Goal: Task Accomplishment & Management: Use online tool/utility

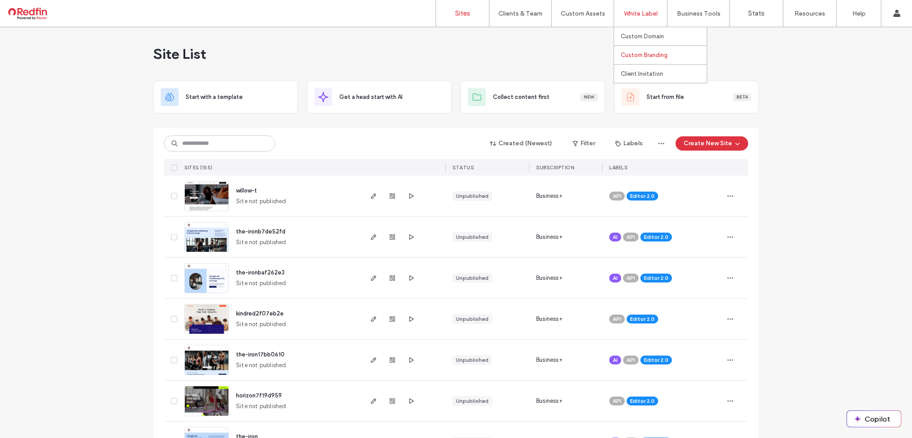
click at [639, 54] on label "Custom Branding" at bounding box center [644, 55] width 47 height 7
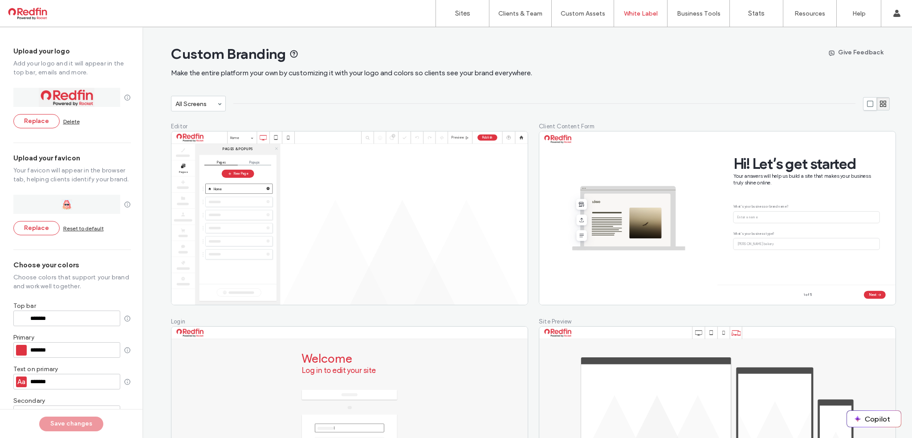
click at [57, 352] on input "*******" at bounding box center [73, 350] width 87 height 6
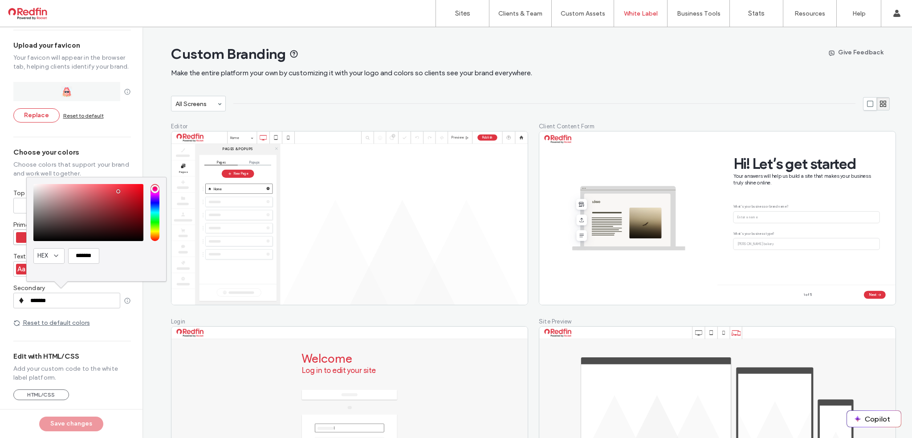
scroll to position [113, 0]
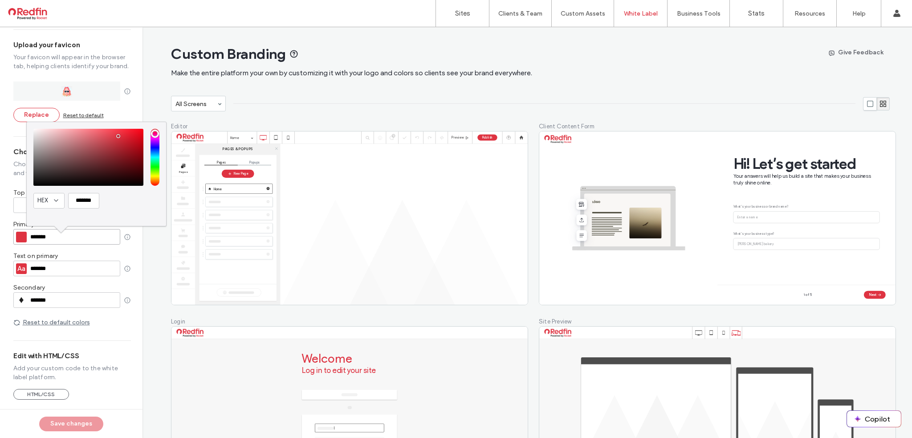
click at [53, 297] on input "*******" at bounding box center [73, 300] width 87 height 6
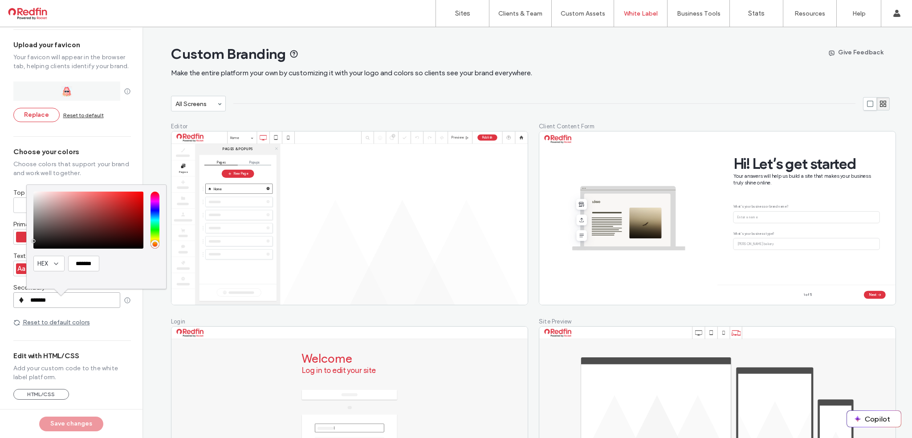
click at [53, 297] on input "*******" at bounding box center [73, 300] width 87 height 6
click at [583, 34] on label "Custom Templates" at bounding box center [584, 36] width 52 height 7
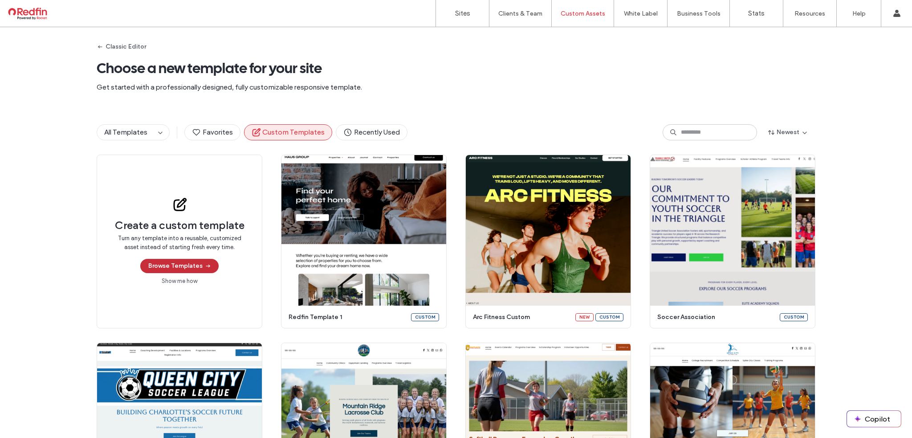
click at [204, 269] on icon "button" at bounding box center [207, 265] width 7 height 7
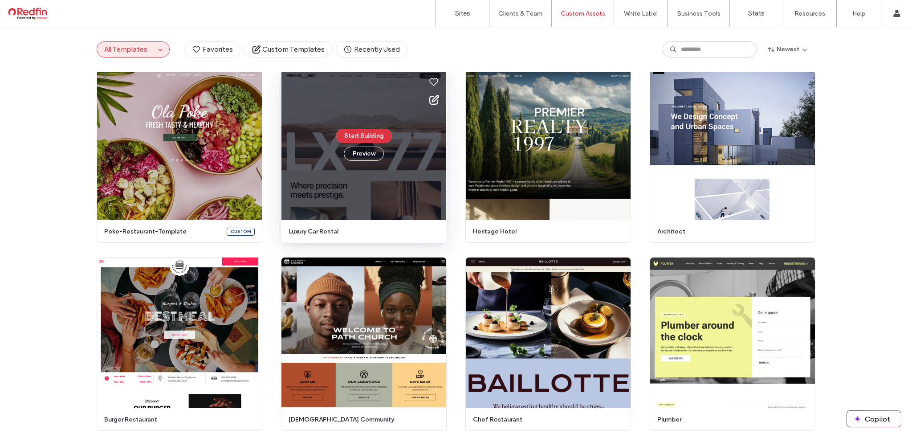
scroll to position [1210, 0]
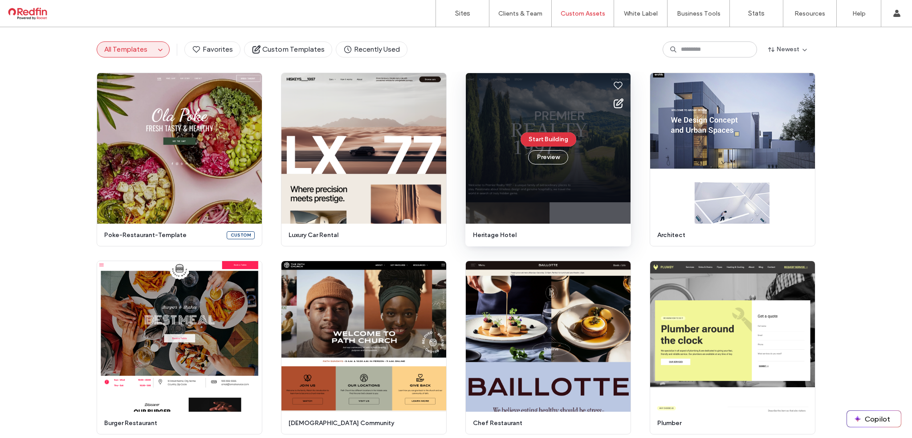
click at [482, 233] on span "heritage hotel" at bounding box center [545, 235] width 145 height 9
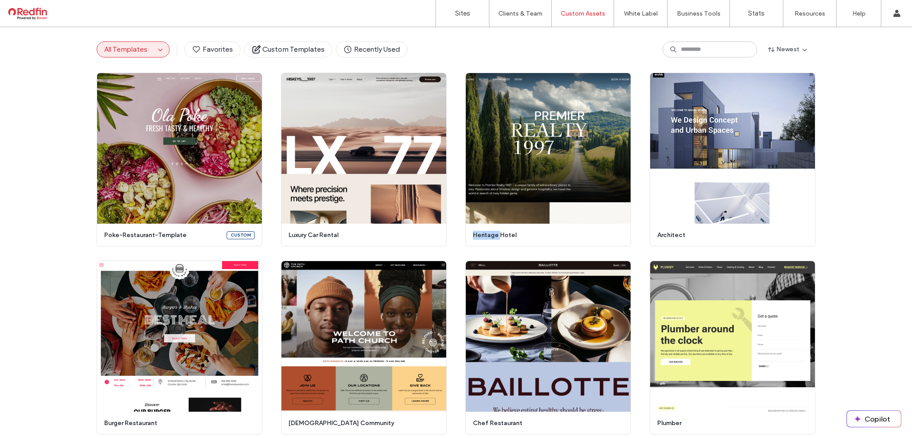
copy span "heritage"
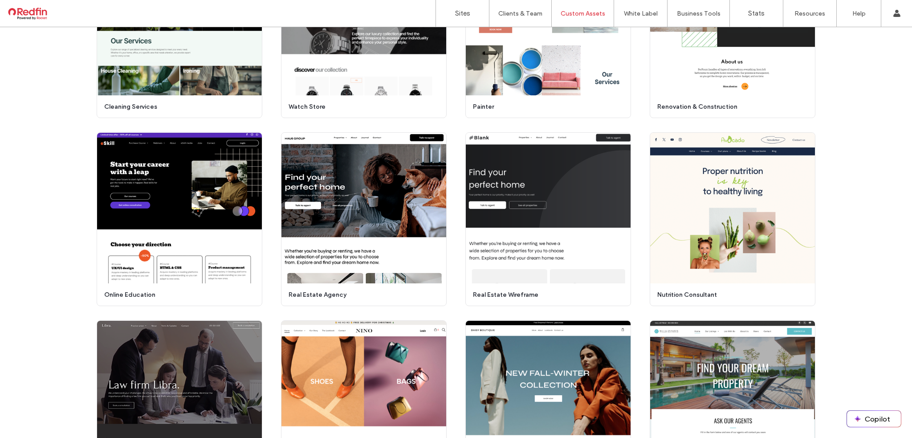
scroll to position [1700, 0]
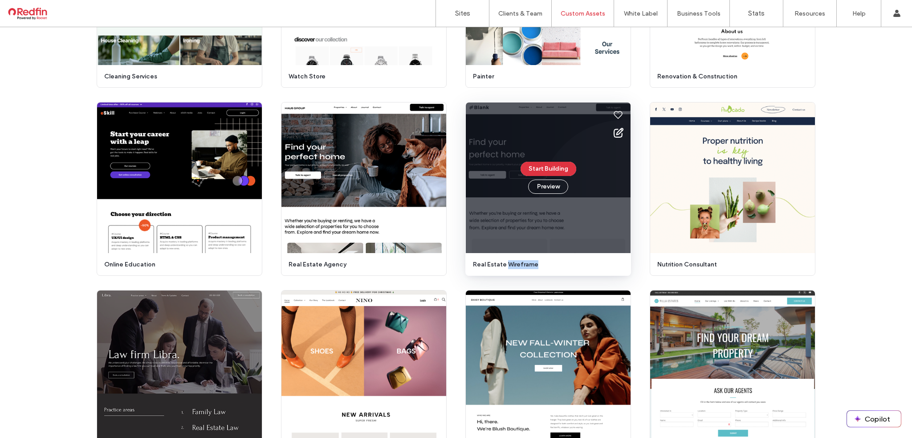
drag, startPoint x: 505, startPoint y: 264, endPoint x: 532, endPoint y: 263, distance: 27.2
click at [532, 263] on span "real estate wireframe" at bounding box center [545, 264] width 145 height 9
copy span "wireframe"
click at [614, 133] on use at bounding box center [618, 132] width 9 height 9
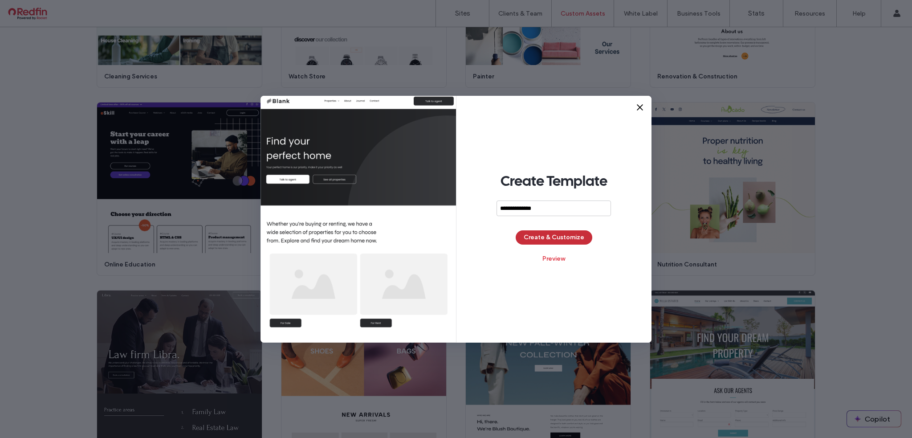
type input "**********"
click at [546, 235] on button "Create & Customize" at bounding box center [554, 237] width 77 height 14
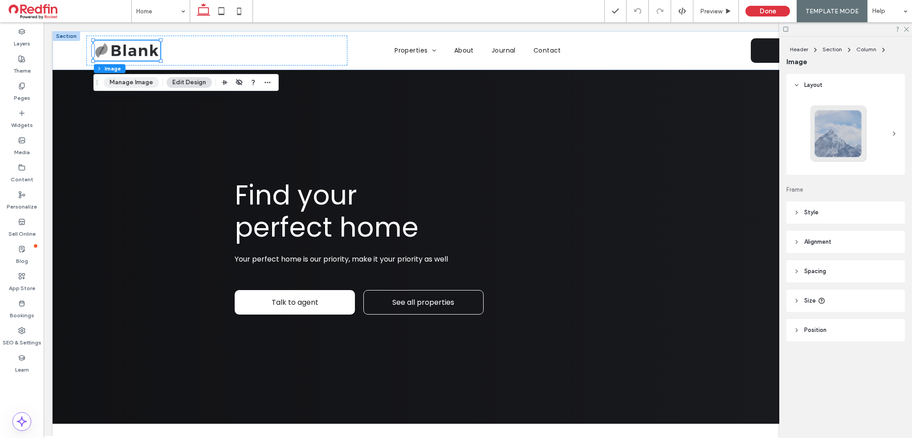
click at [141, 85] on button "Manage Image" at bounding box center [131, 82] width 55 height 11
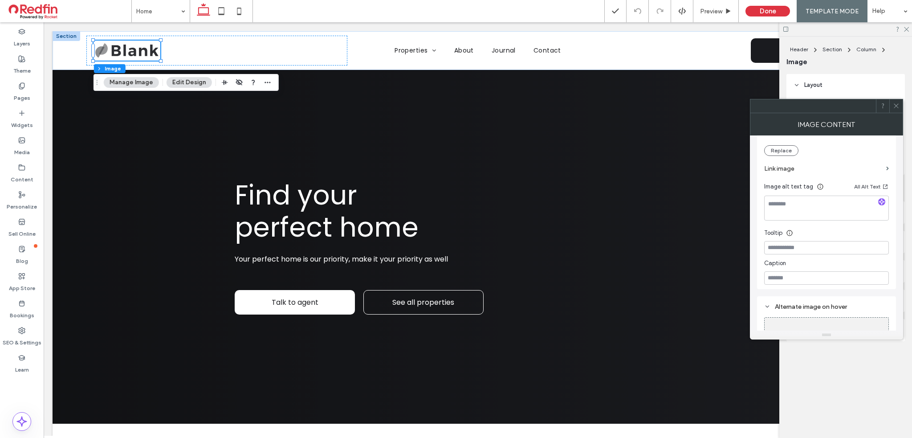
scroll to position [178, 0]
click at [791, 163] on button "Replace" at bounding box center [781, 163] width 34 height 11
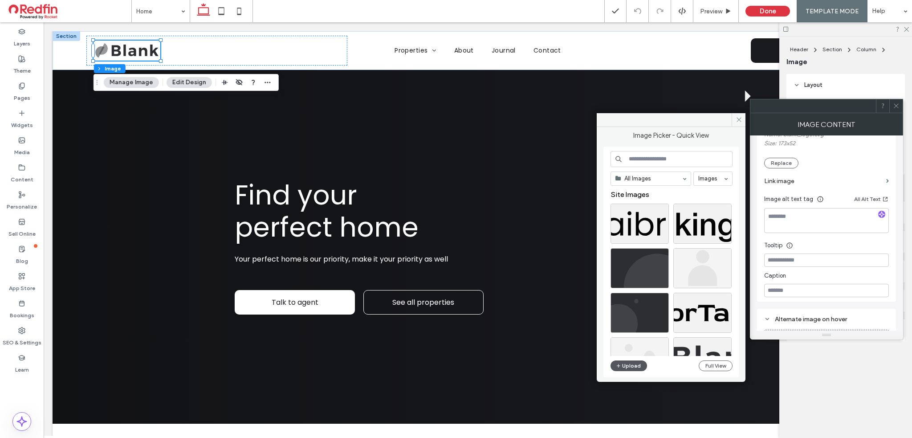
click at [634, 367] on button "Upload" at bounding box center [629, 365] width 37 height 11
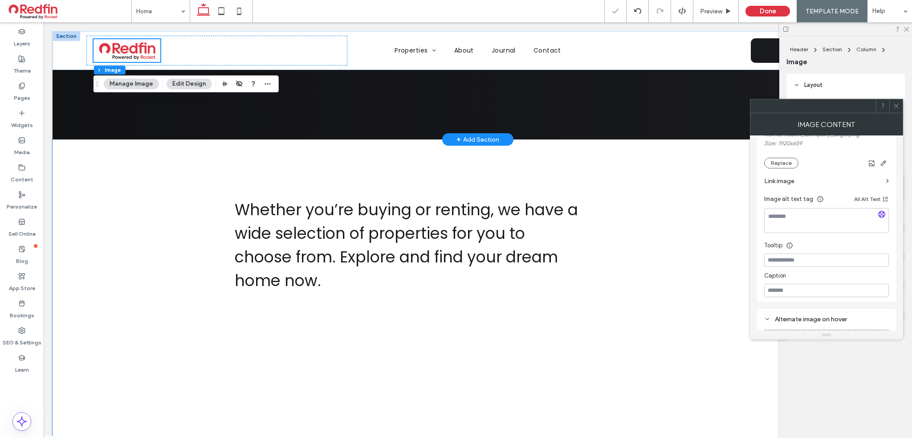
scroll to position [356, 0]
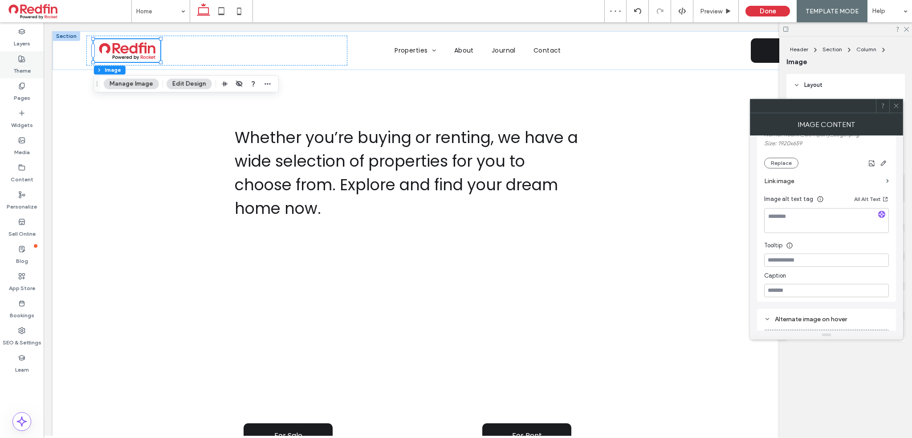
click at [20, 57] on icon at bounding box center [21, 58] width 7 height 7
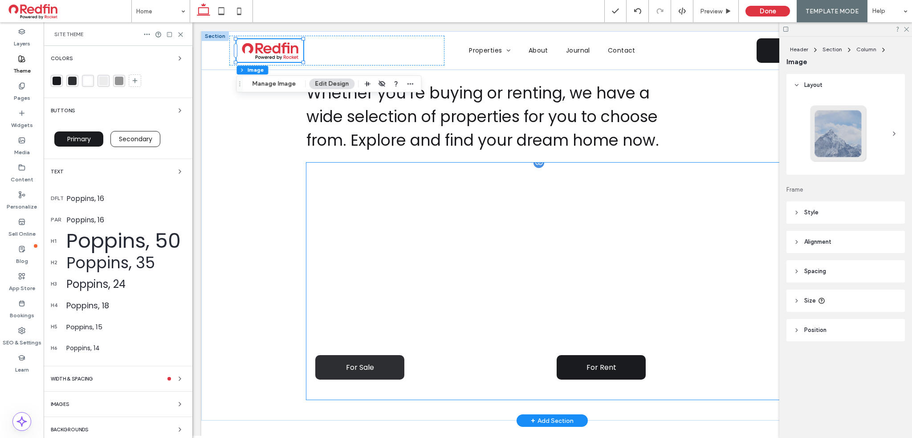
click at [328, 365] on link "For Sale" at bounding box center [359, 367] width 89 height 24
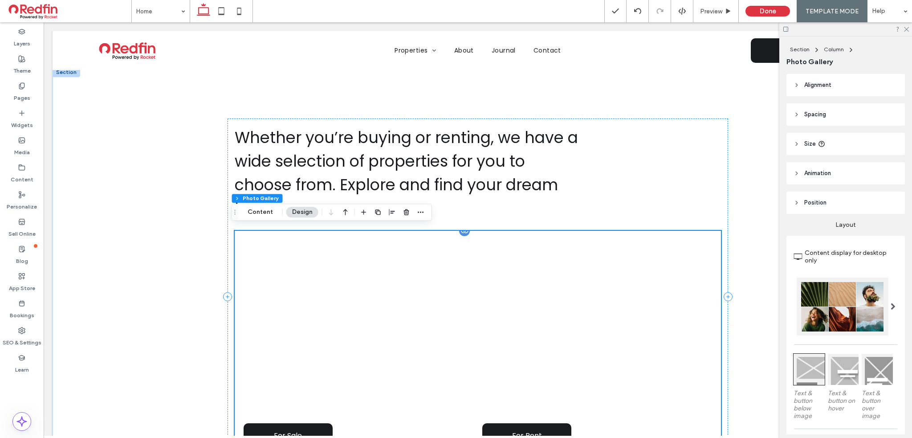
scroll to position [490, 0]
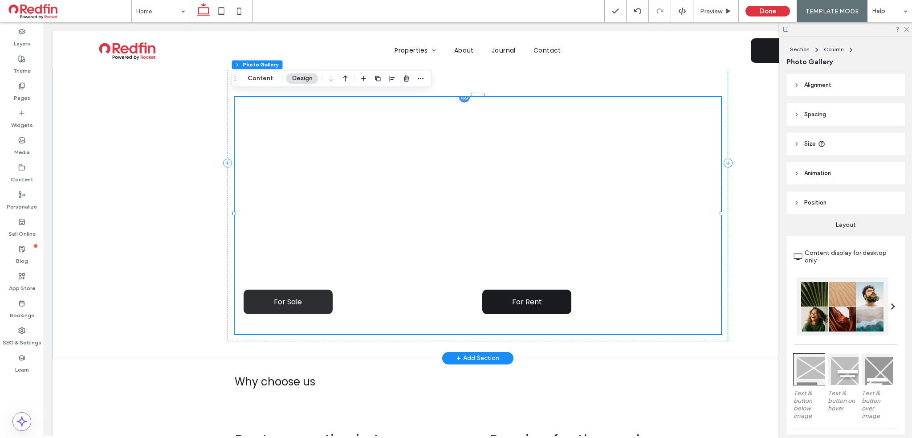
click at [252, 300] on link "For Sale" at bounding box center [288, 301] width 89 height 24
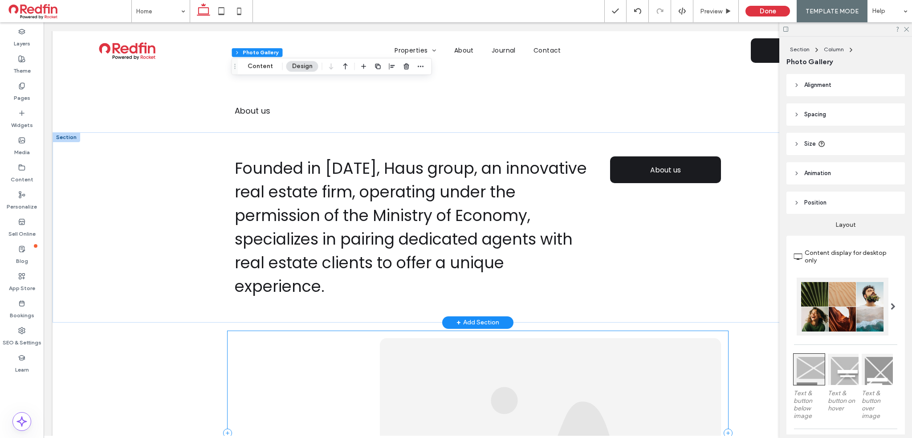
scroll to position [1336, 0]
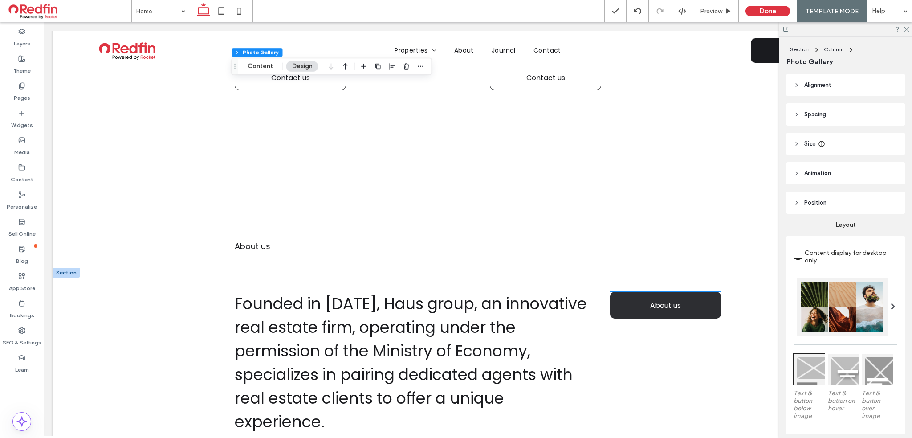
click at [622, 301] on link "About us" at bounding box center [665, 305] width 110 height 27
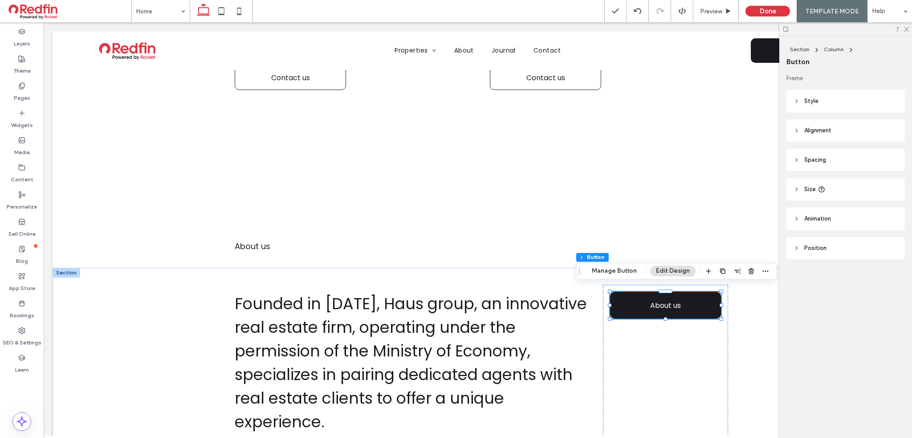
click at [799, 100] on icon at bounding box center [797, 101] width 6 height 6
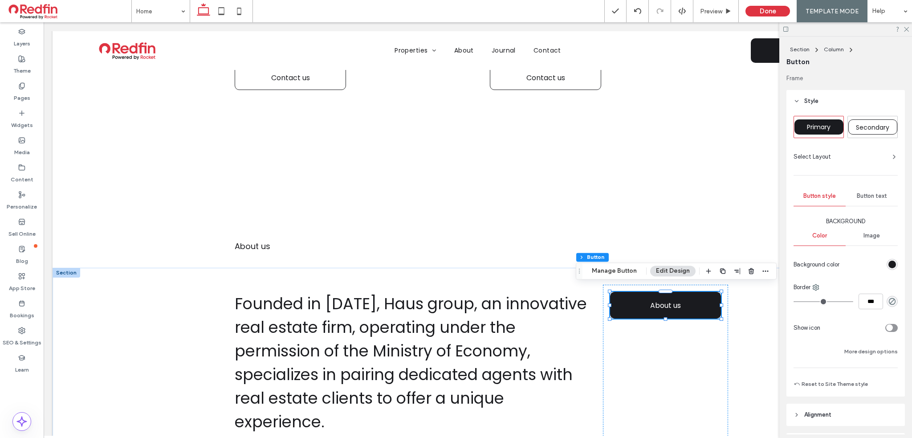
click at [890, 265] on div "rgb(26, 27, 31)" at bounding box center [893, 265] width 8 height 8
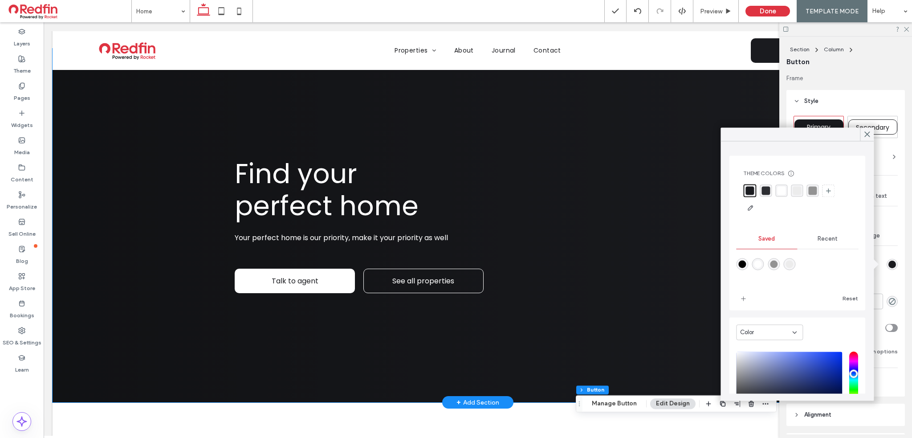
scroll to position [0, 0]
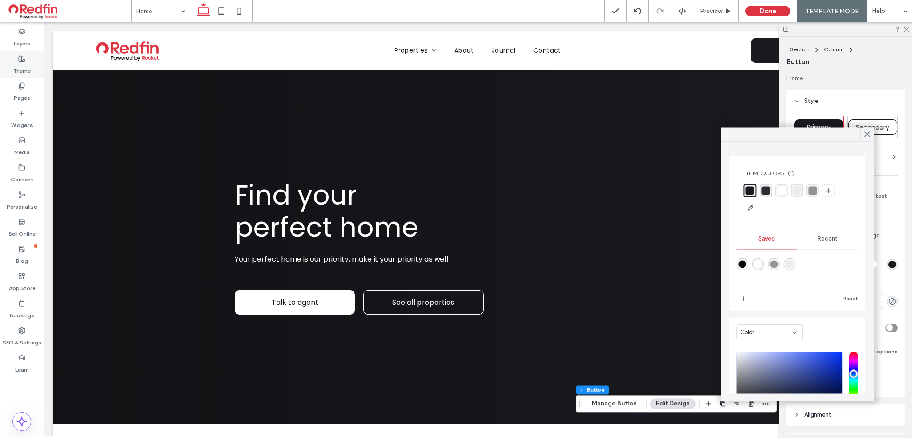
click at [20, 64] on label "Theme" at bounding box center [21, 68] width 17 height 12
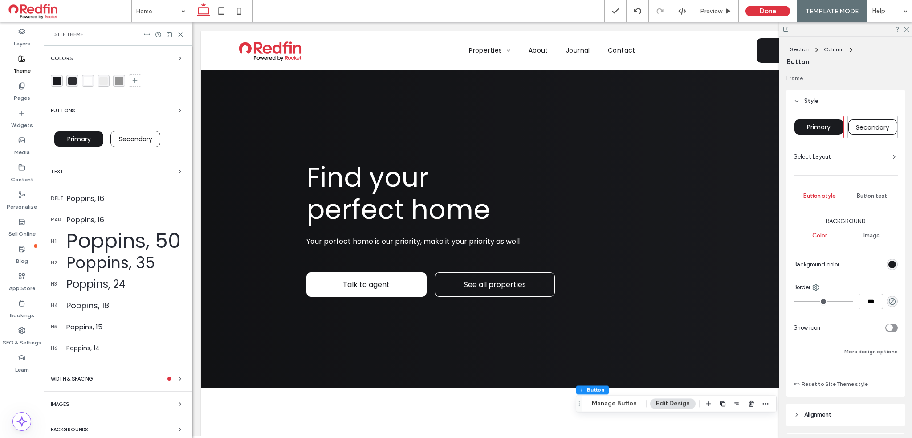
click at [57, 81] on div "rgba(26, 27, 31, 1)" at bounding box center [57, 81] width 8 height 8
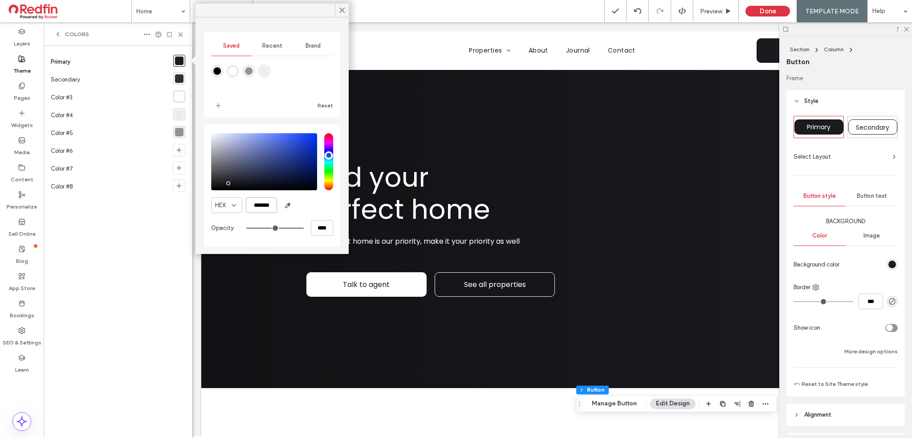
click at [259, 205] on input "*******" at bounding box center [261, 205] width 31 height 16
paste input "color picker textbox"
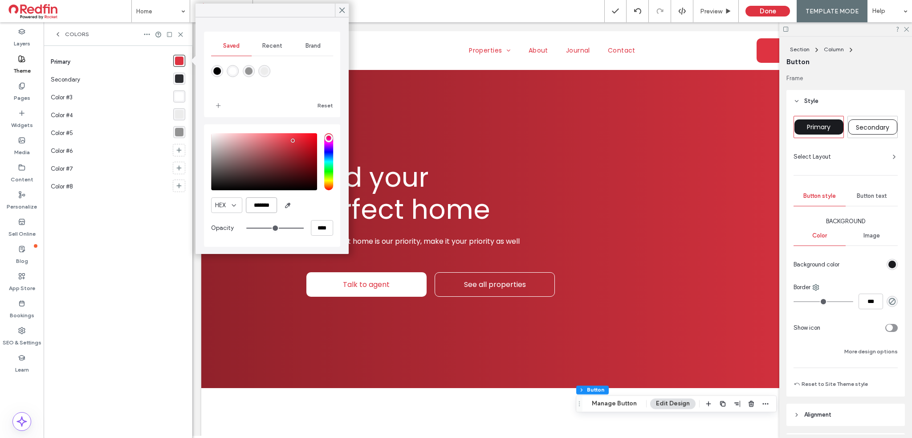
click at [261, 206] on input "*******" at bounding box center [261, 205] width 31 height 16
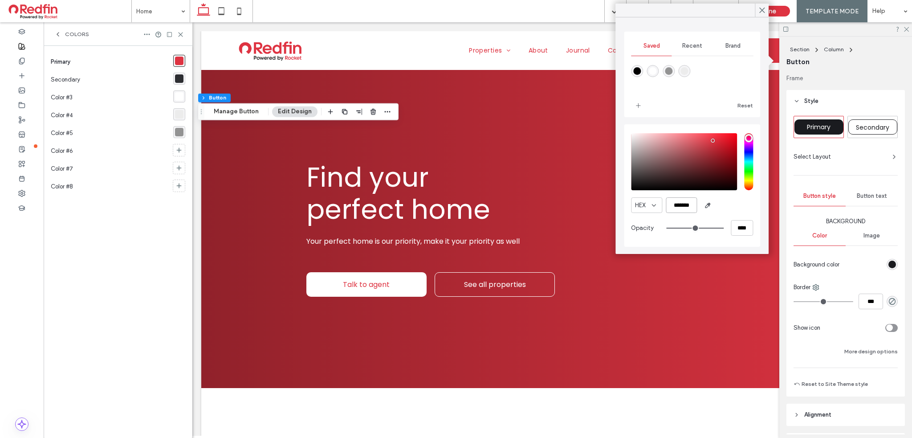
type input "*******"
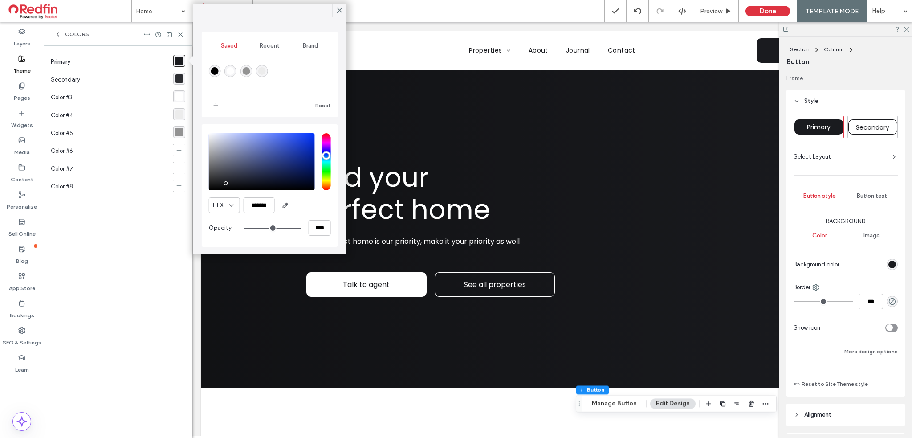
click at [178, 78] on div "rgba(45, 46, 50, 1)" at bounding box center [179, 78] width 8 height 8
click at [261, 205] on input "*******" at bounding box center [259, 205] width 31 height 16
paste input "color picker textbox"
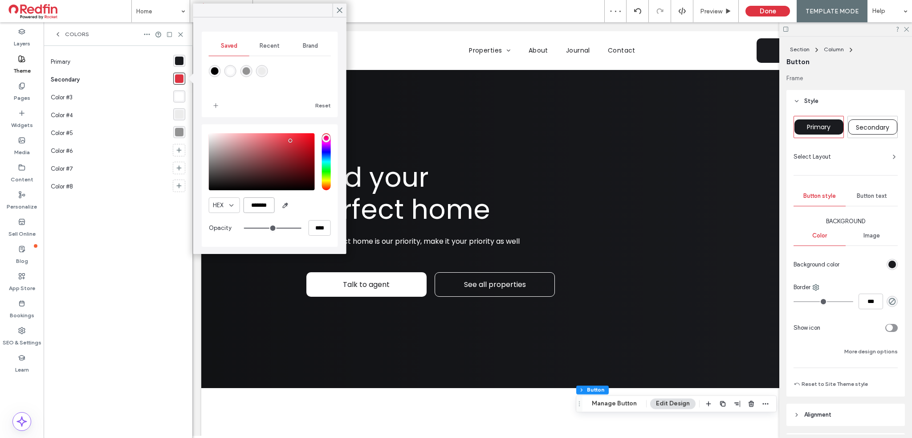
type input "*******"
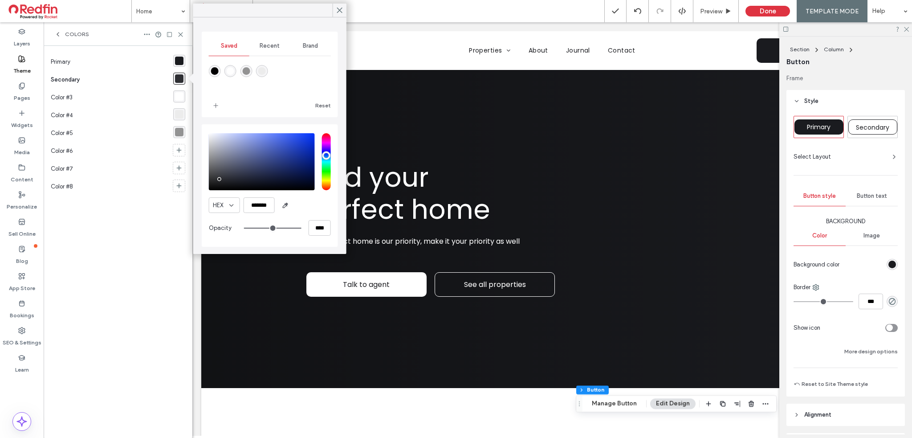
click at [176, 60] on div "rgba(26, 27, 31, 1)" at bounding box center [179, 61] width 8 height 8
click at [180, 151] on icon at bounding box center [178, 150] width 7 height 7
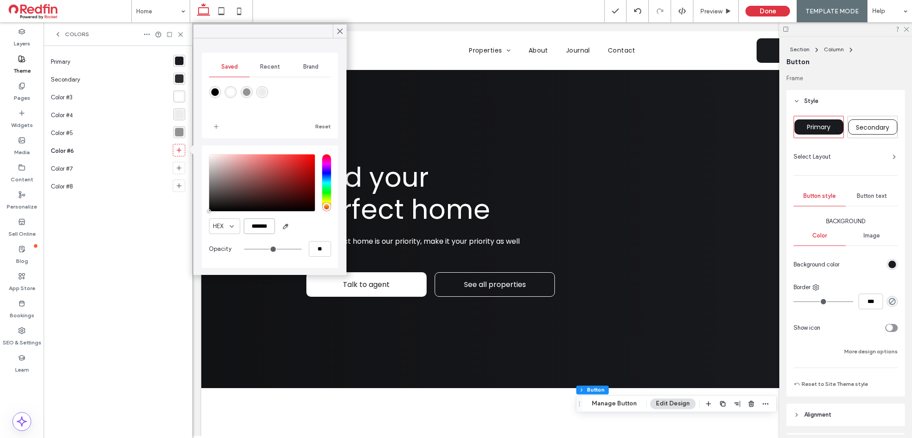
click at [253, 227] on input "*******" at bounding box center [259, 226] width 31 height 16
paste input "color picker textbox"
type input "*******"
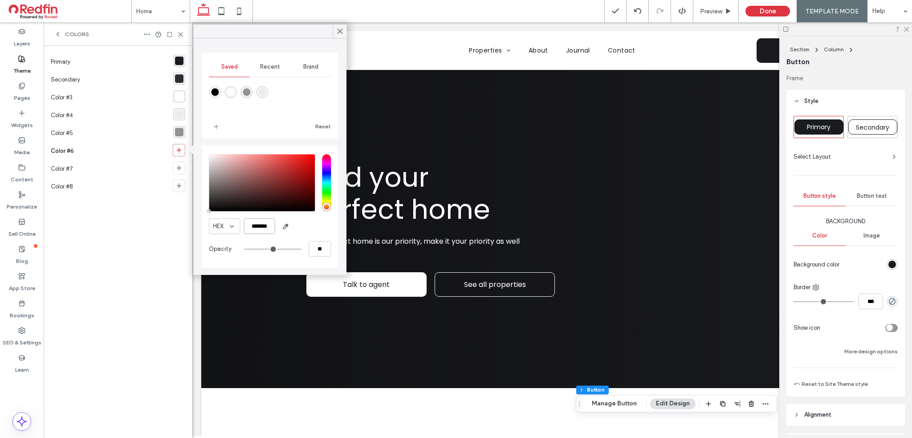
type input "***"
type input "****"
type input "*******"
click at [280, 133] on div "Reset" at bounding box center [300, 126] width 62 height 14
click at [311, 68] on span "Brand" at bounding box center [310, 66] width 15 height 7
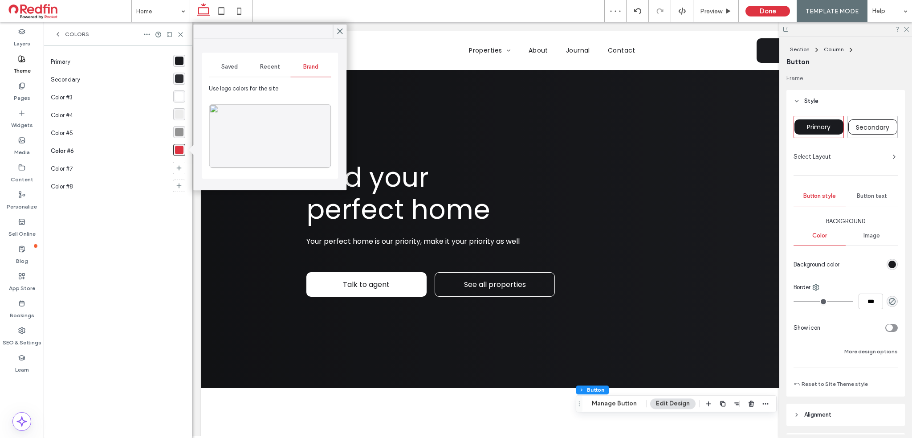
click at [226, 68] on span "Saved" at bounding box center [229, 66] width 16 height 7
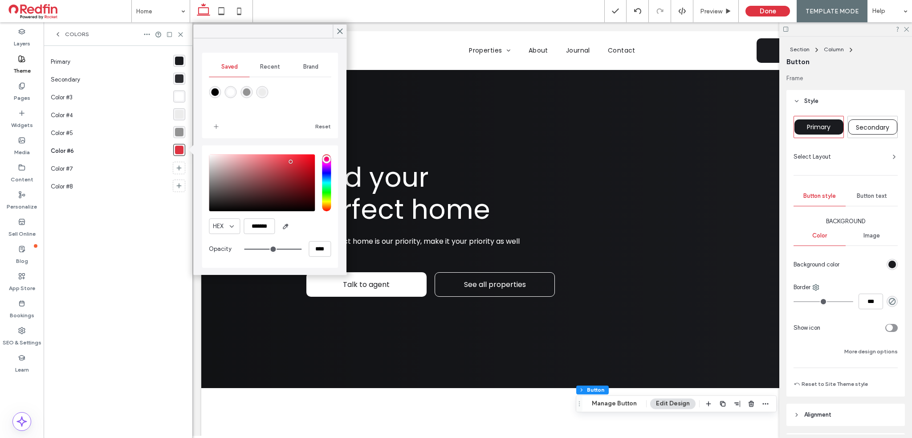
click at [334, 60] on div "Saved Recent Brand Reset" at bounding box center [270, 96] width 136 height 86
click at [341, 31] on icon at bounding box center [340, 31] width 8 height 8
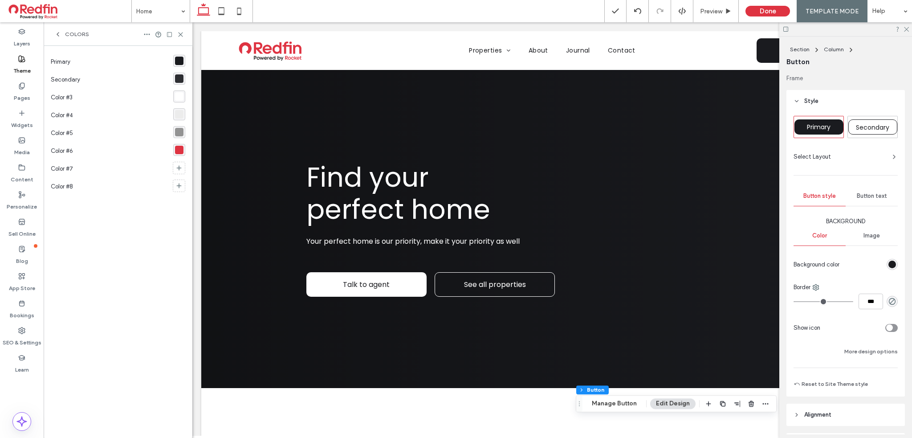
click at [787, 29] on icon at bounding box center [786, 29] width 7 height 7
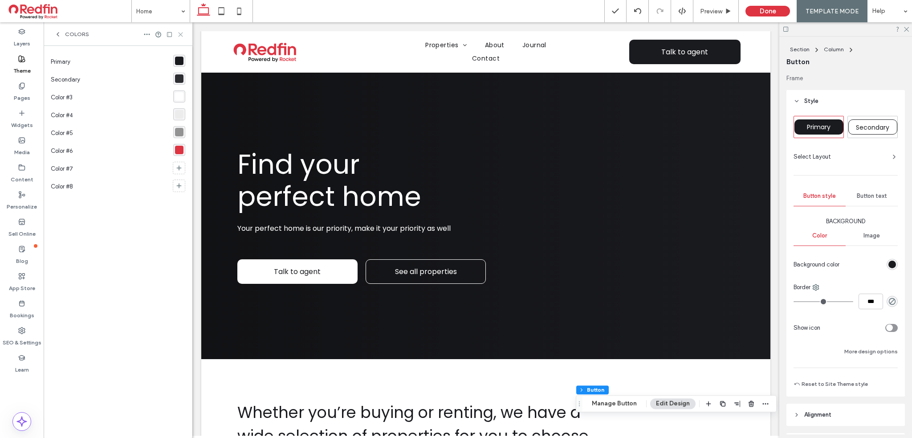
drag, startPoint x: 180, startPoint y: 34, endPoint x: 75, endPoint y: 90, distance: 119.2
click at [180, 34] on use at bounding box center [181, 35] width 4 height 4
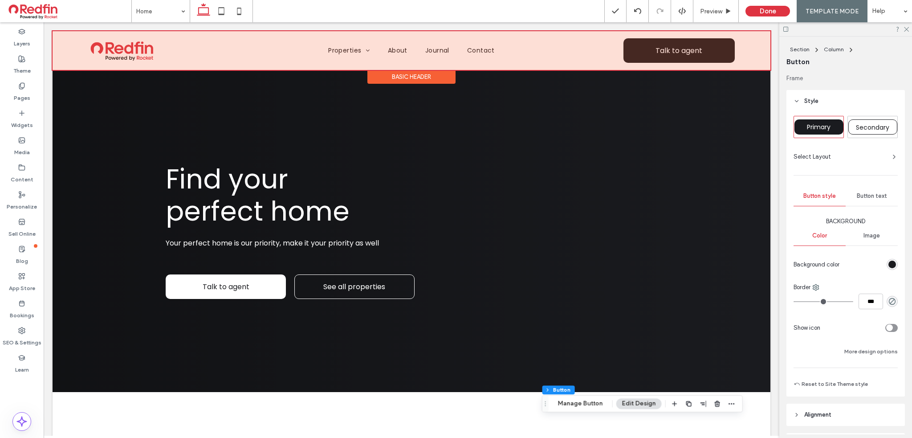
click at [722, 52] on div at bounding box center [412, 50] width 718 height 39
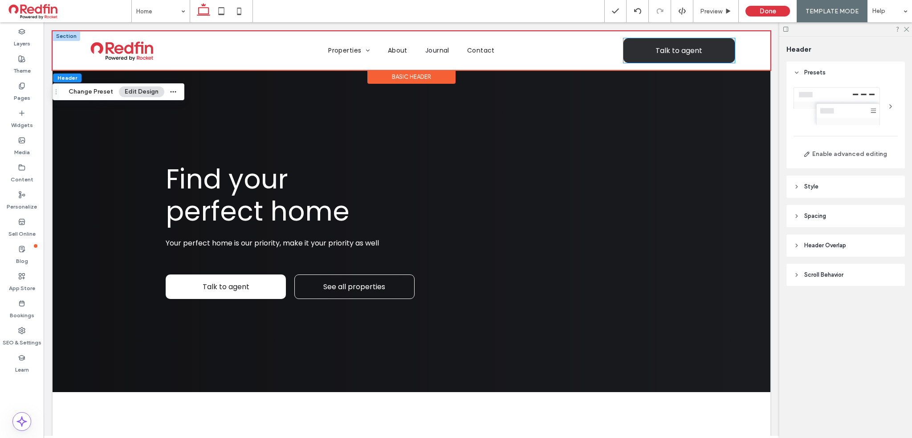
click at [714, 53] on link "Talk to agent" at bounding box center [679, 50] width 111 height 24
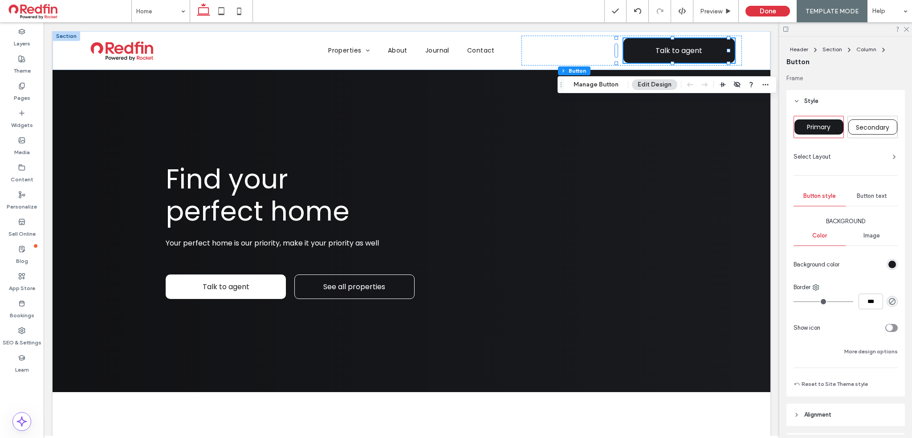
click at [889, 263] on div "rgb(26, 27, 31)" at bounding box center [893, 265] width 8 height 8
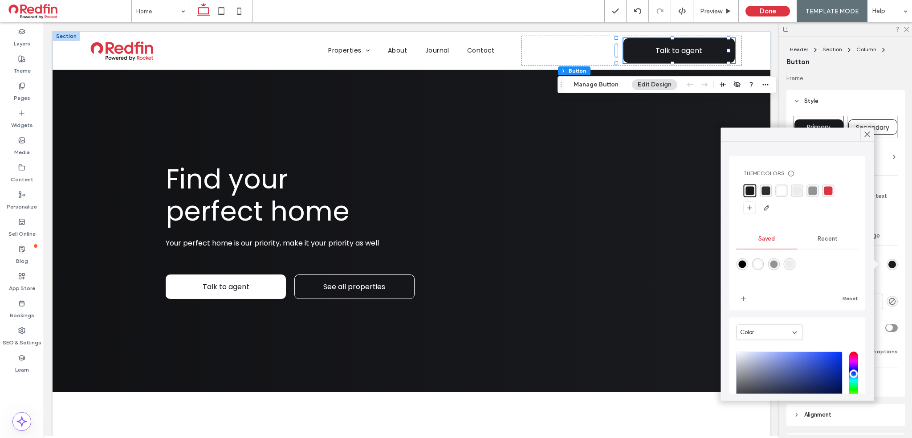
click at [827, 190] on div "rgba(222, 51, 65, 1)" at bounding box center [828, 190] width 8 height 8
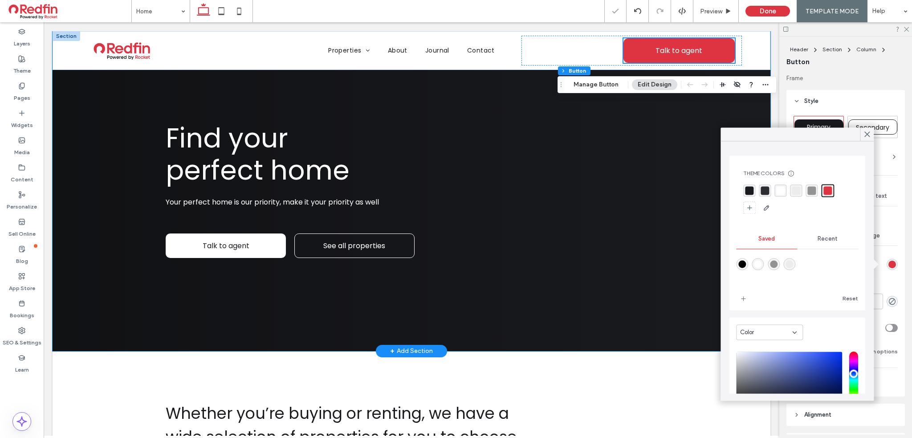
scroll to position [89, 0]
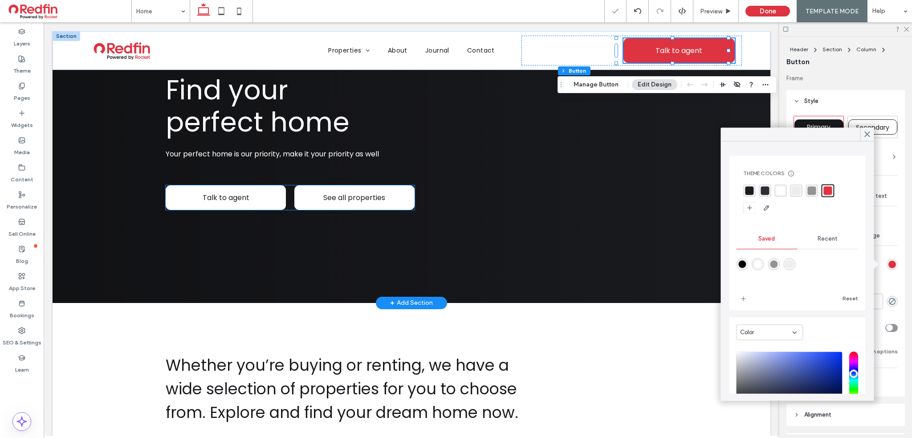
click at [401, 199] on link "See all properties" at bounding box center [354, 197] width 120 height 24
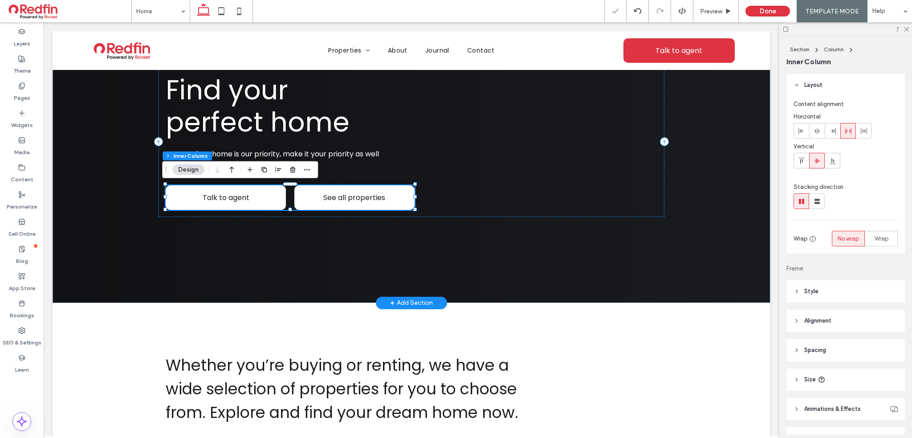
click at [399, 199] on link "See all properties" at bounding box center [354, 197] width 120 height 24
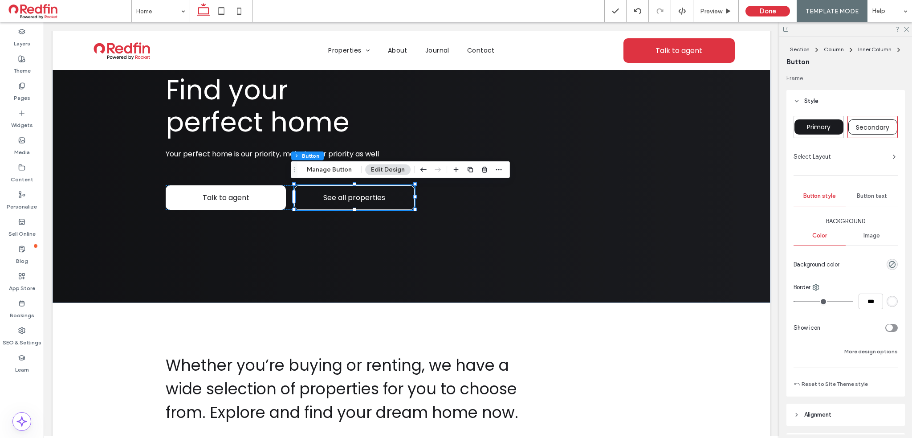
click at [825, 127] on span "Primary" at bounding box center [819, 126] width 24 height 9
type input "*"
type input "***"
click at [866, 126] on span "Secondary" at bounding box center [872, 127] width 33 height 9
type input "*"
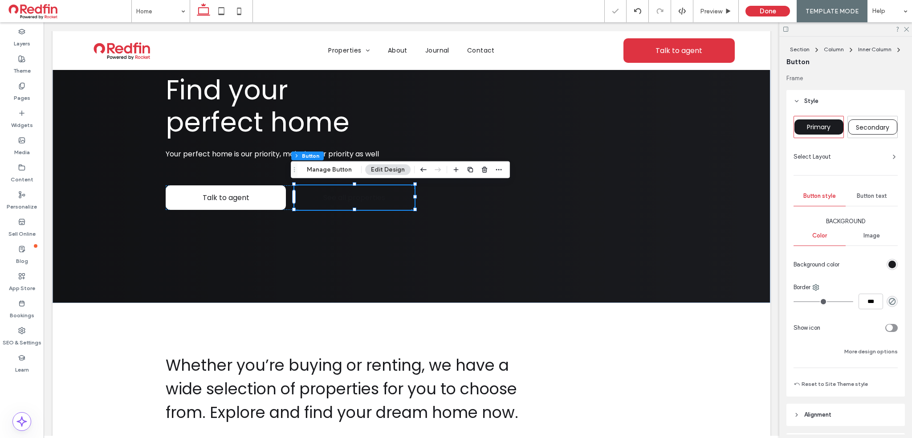
type input "***"
click at [827, 130] on span "Primary" at bounding box center [819, 126] width 24 height 9
type input "*"
type input "***"
click at [889, 264] on div "rgb(26, 27, 31)" at bounding box center [893, 265] width 8 height 8
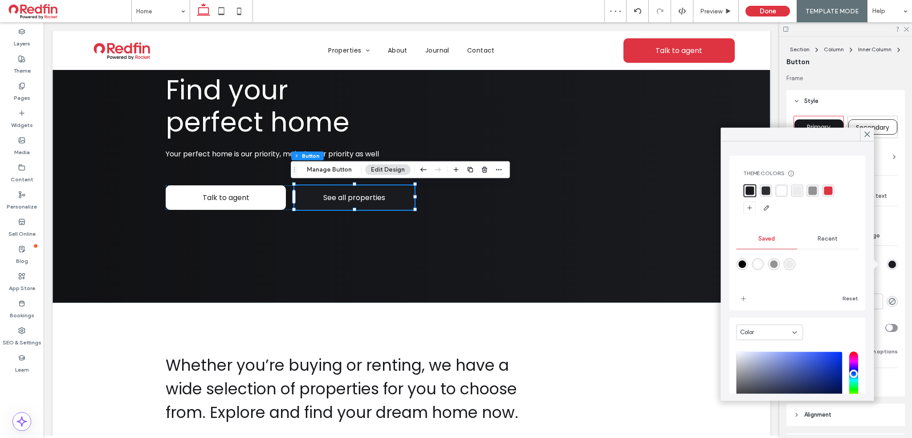
click at [829, 190] on div "rgba(222, 51, 65, 1)" at bounding box center [828, 190] width 8 height 8
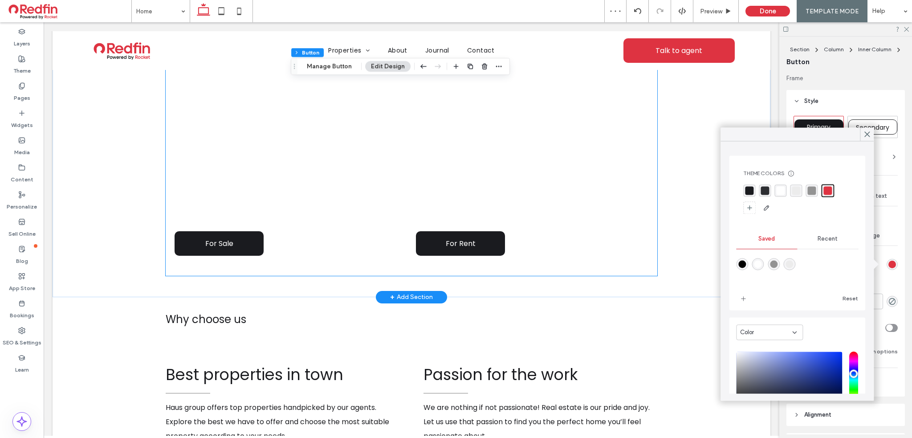
scroll to position [490, 0]
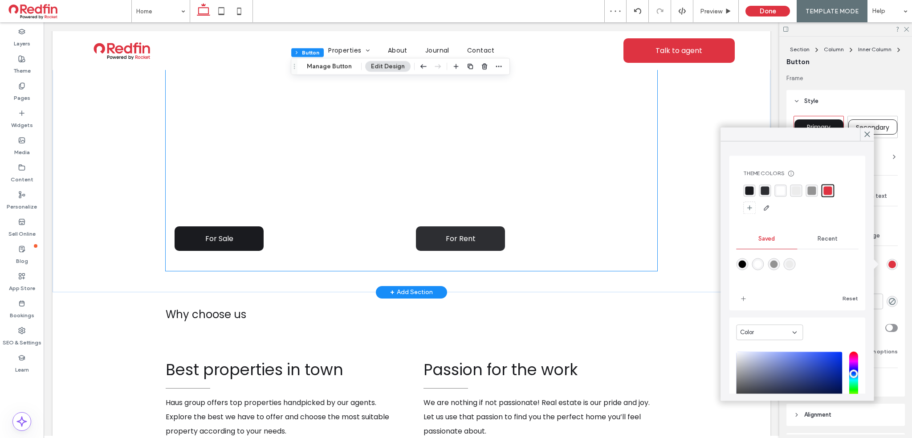
click at [482, 230] on link "For Rent" at bounding box center [460, 238] width 89 height 24
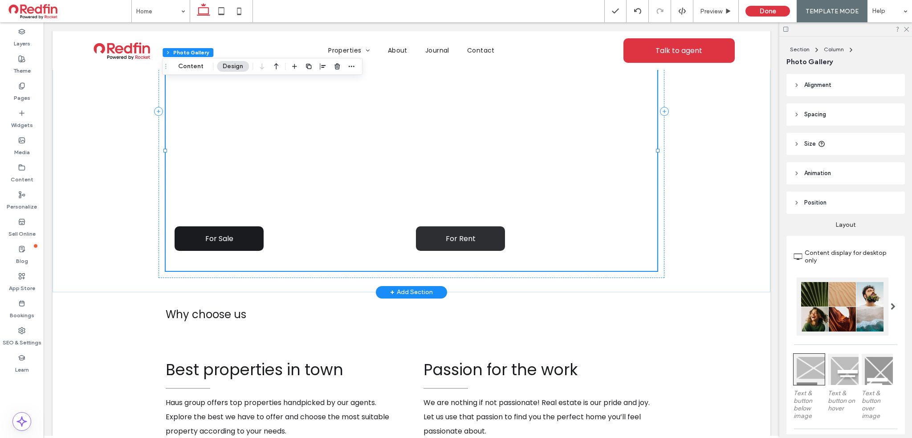
click at [486, 232] on link "For Rent" at bounding box center [460, 238] width 89 height 24
click at [491, 236] on link "For Rent" at bounding box center [460, 238] width 89 height 24
click at [461, 231] on span "For Rent" at bounding box center [461, 238] width 48 height 20
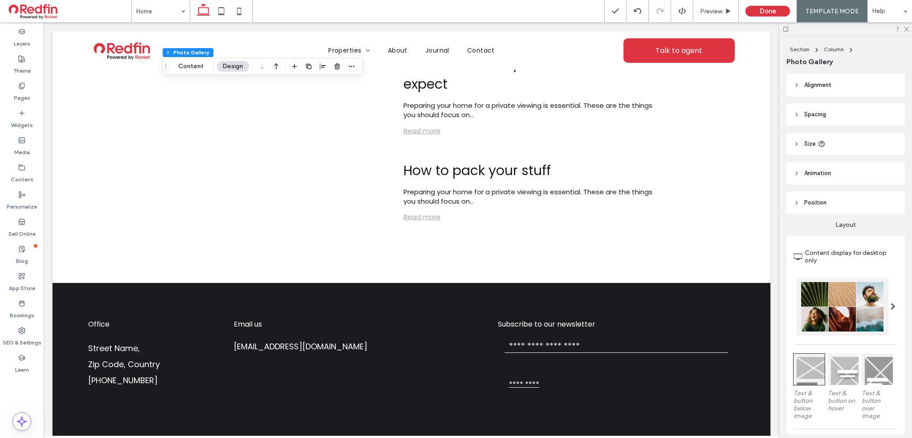
scroll to position [2218, 0]
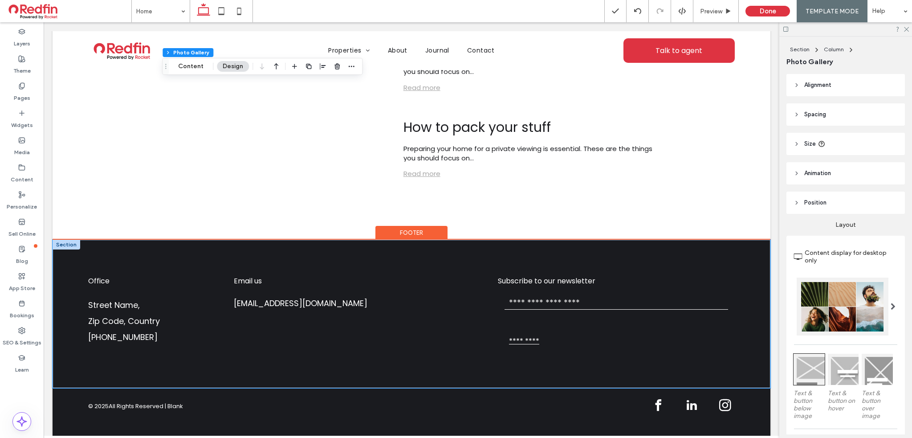
click at [98, 245] on div "Office Street Name, Zip Code, Country 555-555-5555 Email us mymail@mailservice.…" at bounding box center [412, 314] width 718 height 148
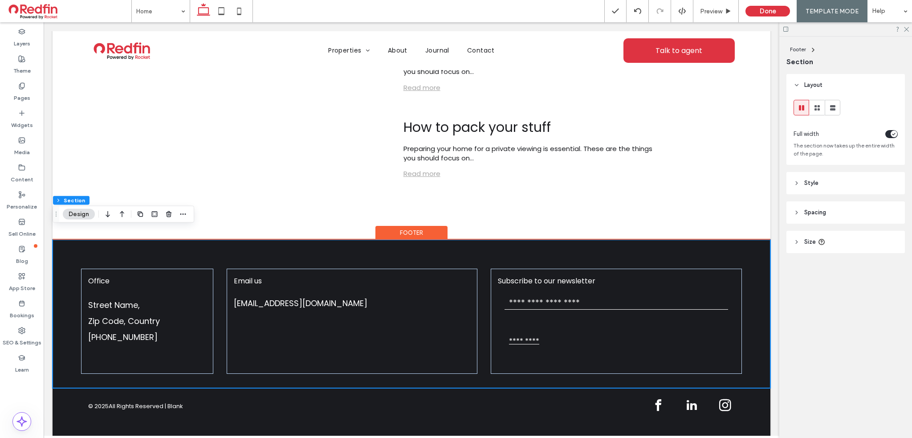
click at [70, 241] on div "Office Street Name, Zip Code, Country 555-555-5555 Email us mymail@mailservice.…" at bounding box center [412, 314] width 718 height 148
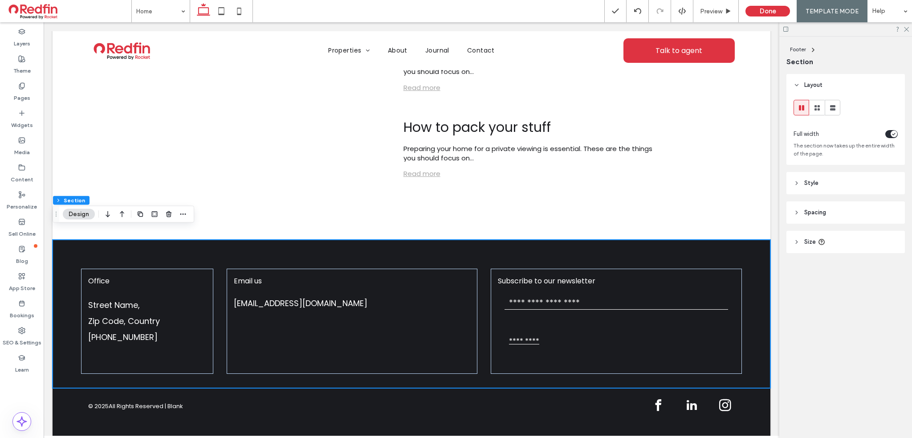
click at [817, 183] on span "Style" at bounding box center [811, 183] width 14 height 9
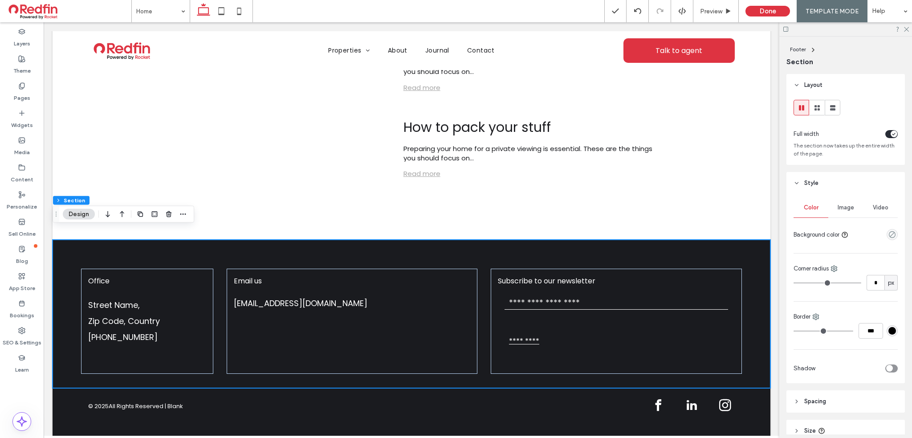
click at [889, 329] on div "#000000" at bounding box center [893, 331] width 8 height 8
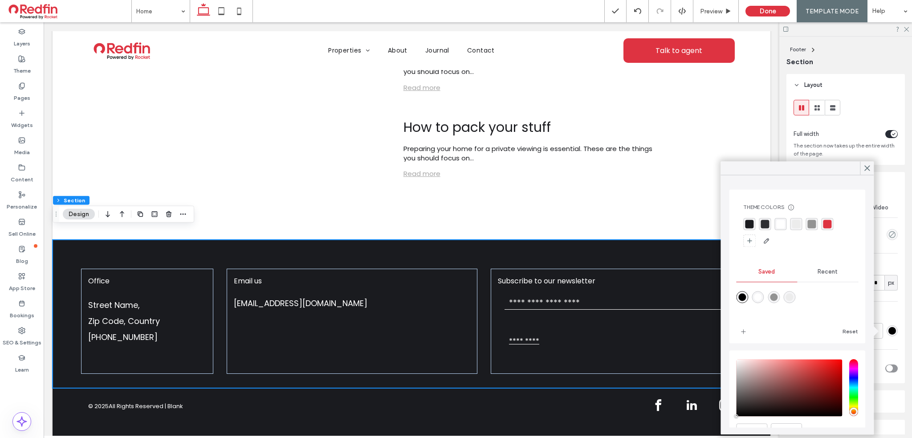
click at [829, 223] on div "rgba(222, 51, 65, 1)" at bounding box center [827, 224] width 8 height 8
click at [866, 168] on use at bounding box center [867, 168] width 5 height 5
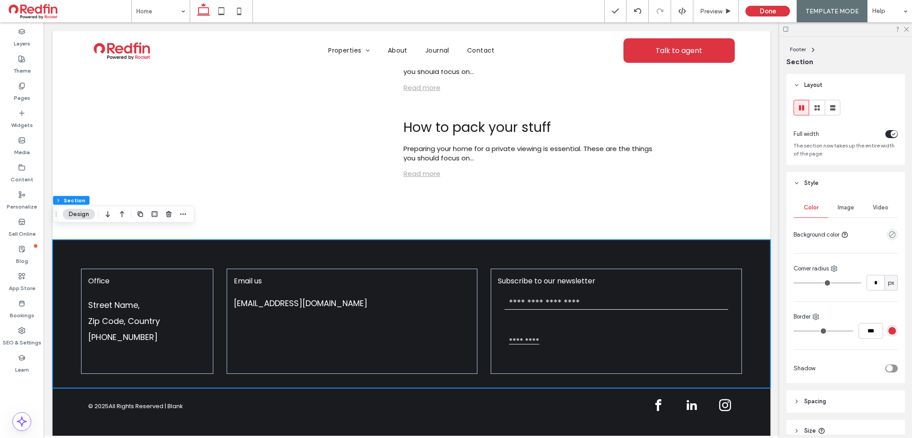
click at [889, 331] on div "rgba(222, 51, 65, 1)" at bounding box center [893, 331] width 8 height 8
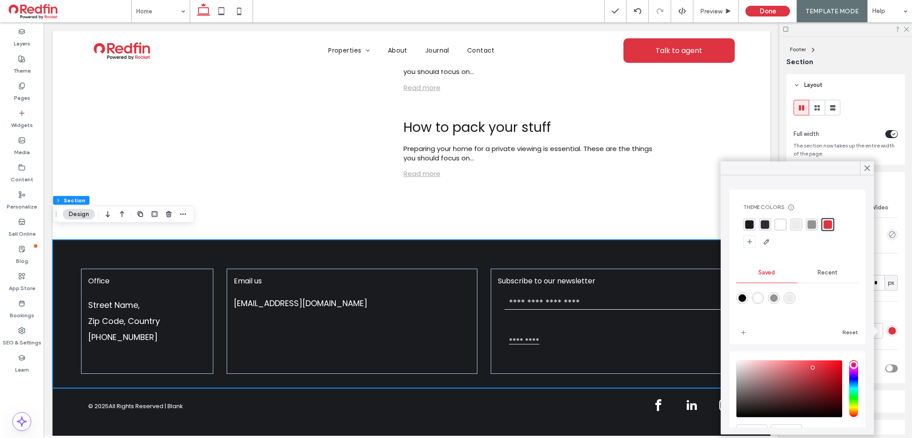
click at [745, 299] on div "rgba(0,0,0,1)" at bounding box center [742, 298] width 8 height 8
type input "*******"
click at [883, 307] on div "Color Image Video Background color Corner radius * px Border *** Shadow" at bounding box center [846, 288] width 118 height 189
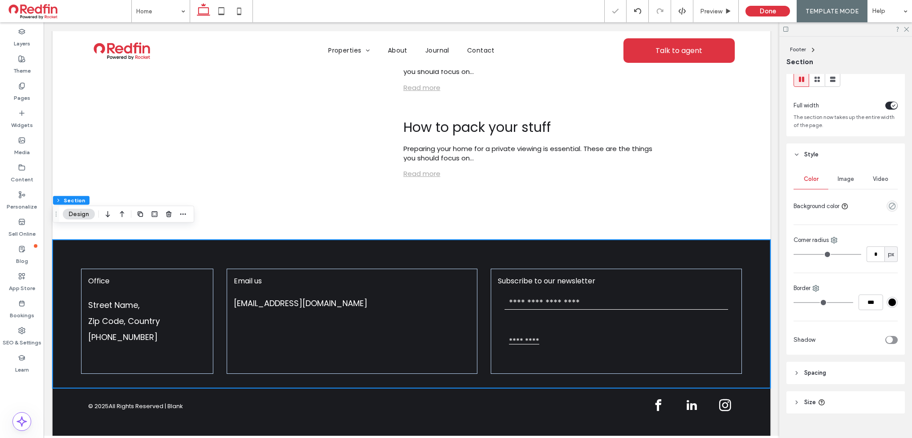
scroll to position [43, 0]
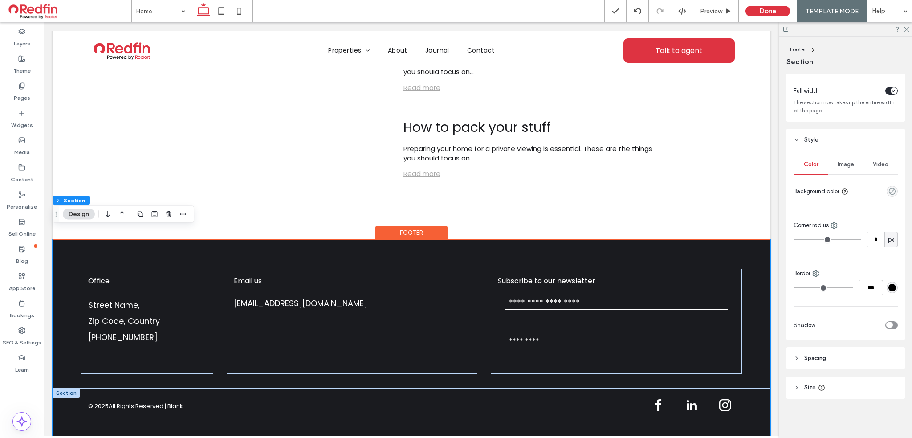
click at [755, 388] on div "© 2025 All Rights Reserved | Blank" at bounding box center [412, 417] width 718 height 58
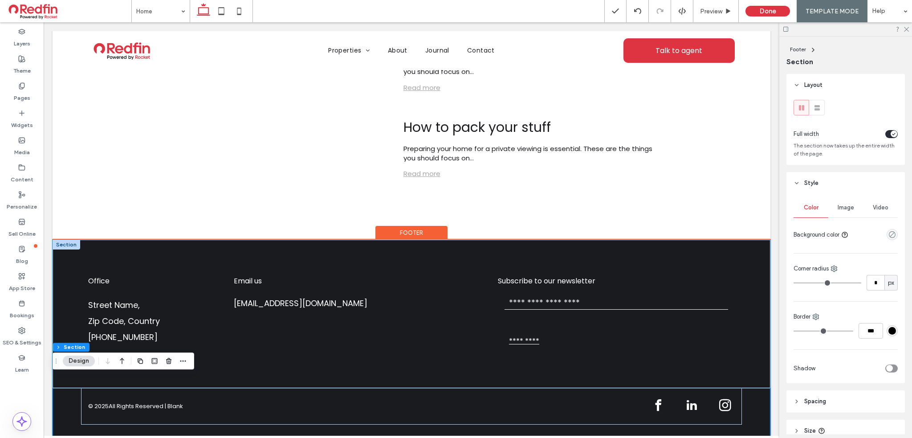
click at [761, 353] on div "Office Street Name, Zip Code, Country 555-555-5555 Email us mymail@mailservice.…" at bounding box center [412, 314] width 718 height 148
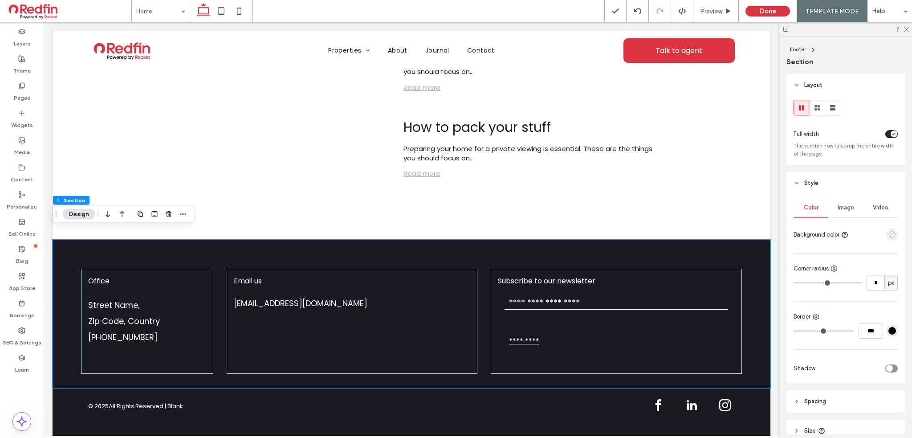
click at [889, 234] on icon "empty color" at bounding box center [893, 235] width 8 height 8
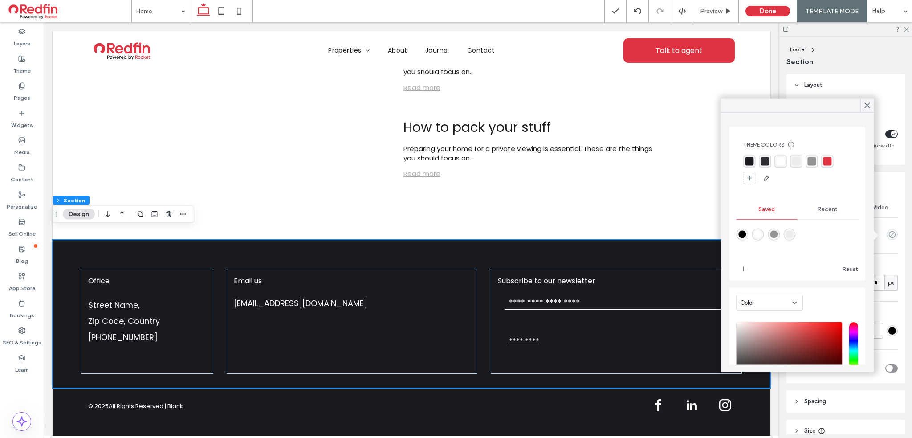
click at [828, 160] on div "rgba(222, 51, 65, 1)" at bounding box center [827, 161] width 8 height 8
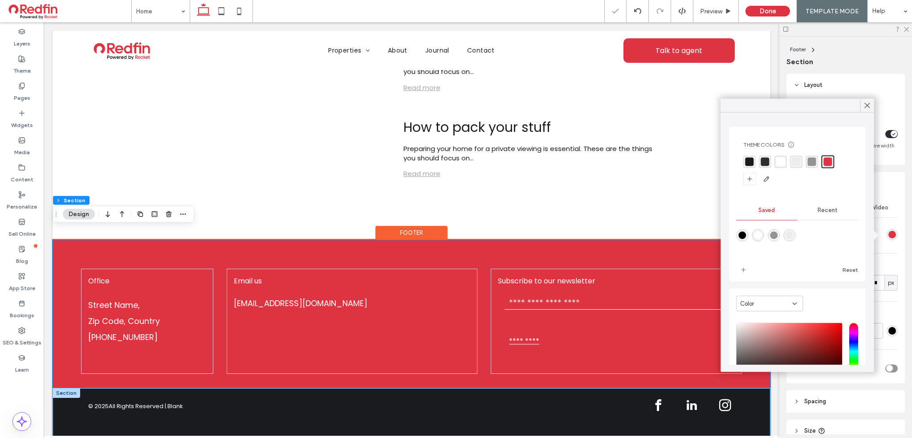
click at [73, 418] on div "© 2025 All Rights Reserved | Blank" at bounding box center [412, 417] width 718 height 58
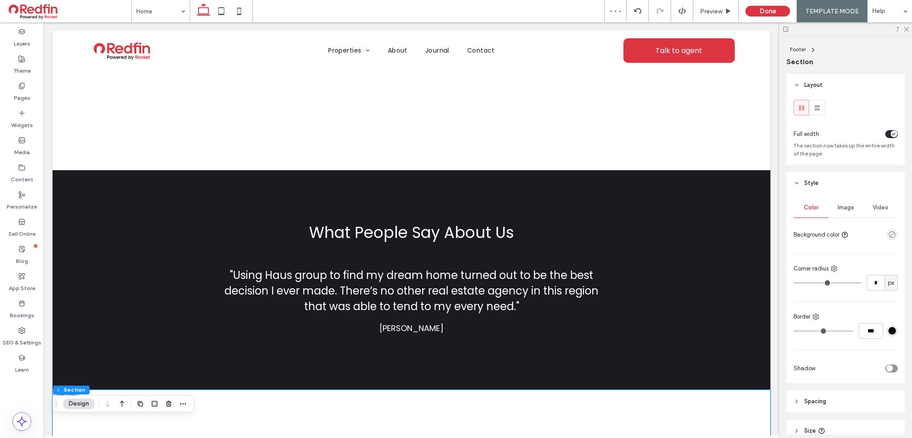
scroll to position [1728, 0]
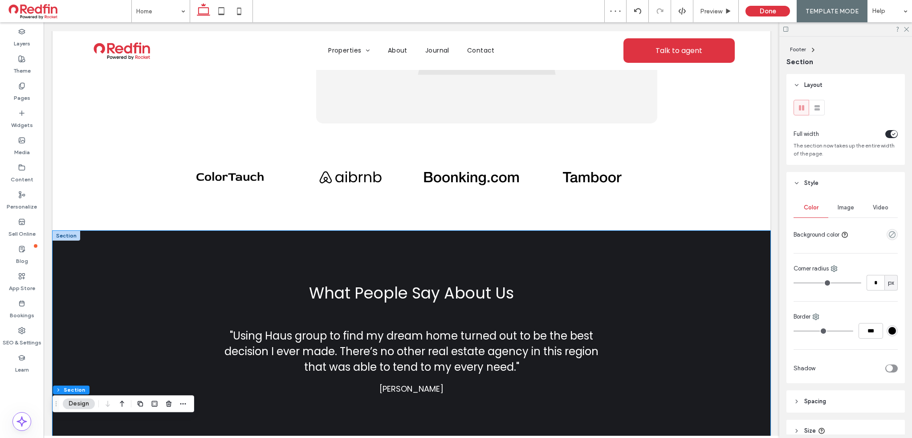
click at [89, 247] on div "What People Say About Us "Using Haus group to find my dream home turned out to …" at bounding box center [412, 341] width 718 height 220
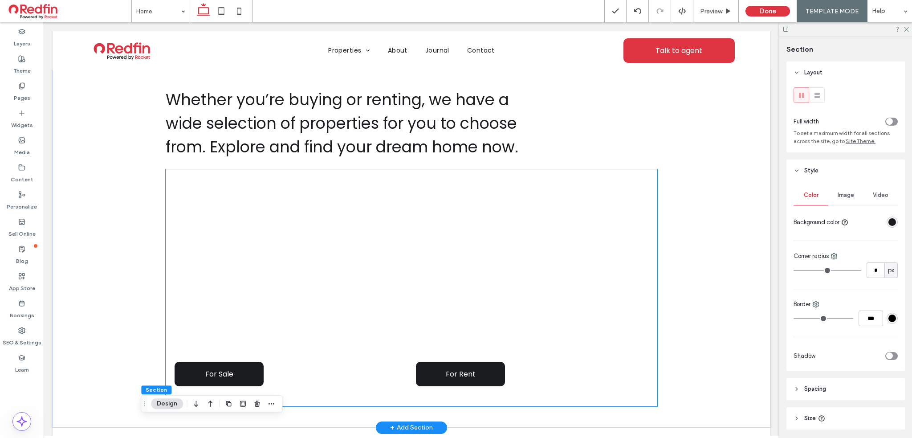
scroll to position [356, 0]
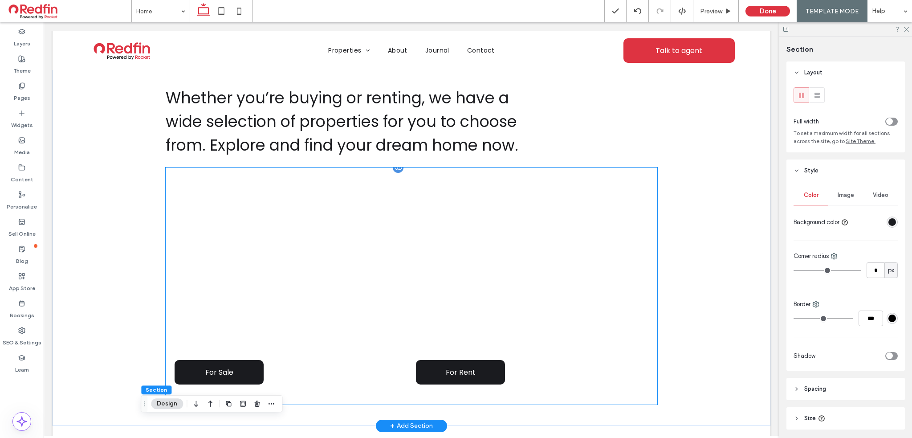
click at [319, 314] on link at bounding box center [291, 262] width 246 height 183
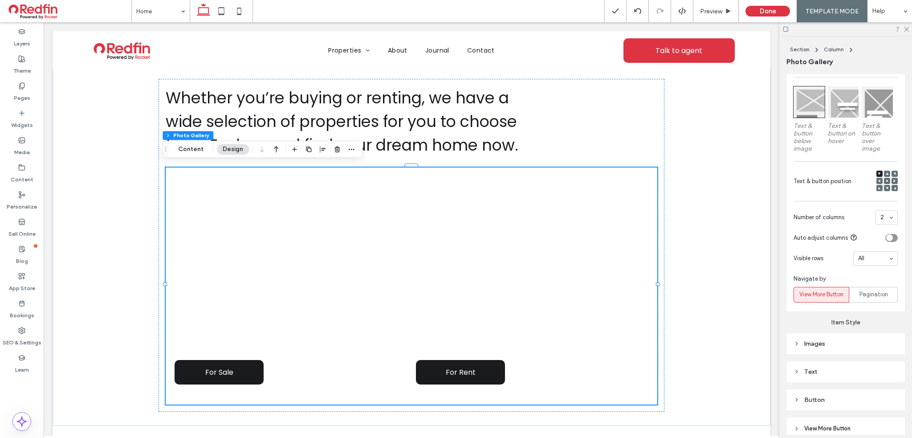
scroll to position [333, 0]
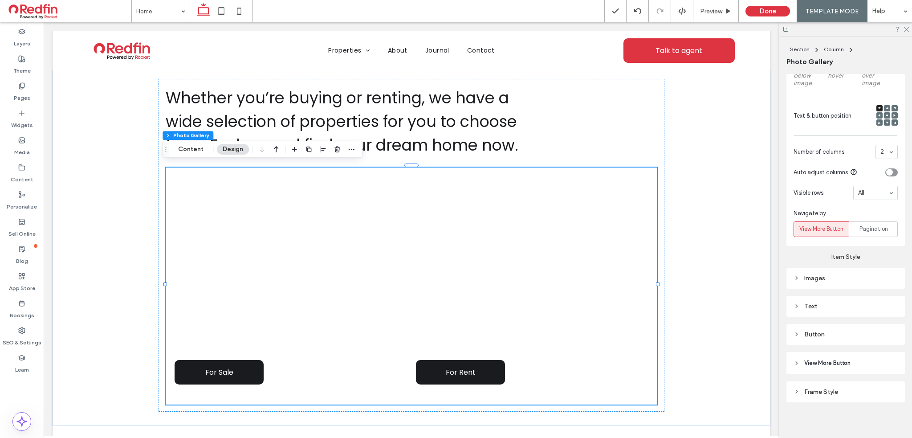
click at [817, 333] on div "Button" at bounding box center [846, 334] width 104 height 8
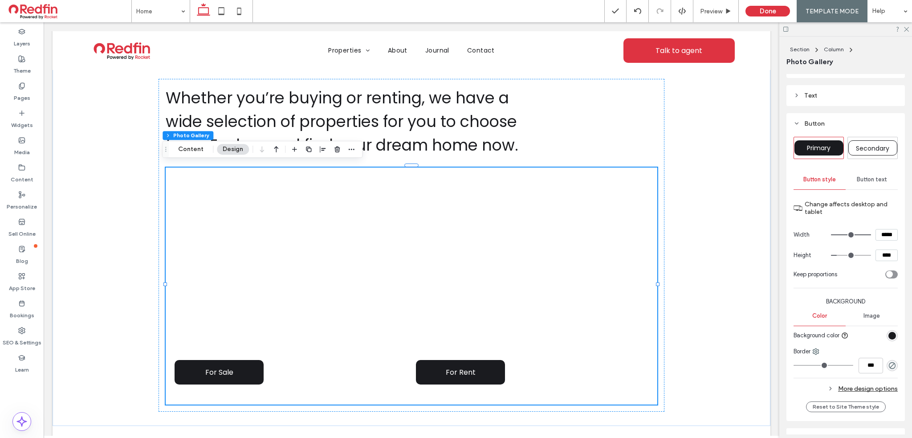
scroll to position [555, 0]
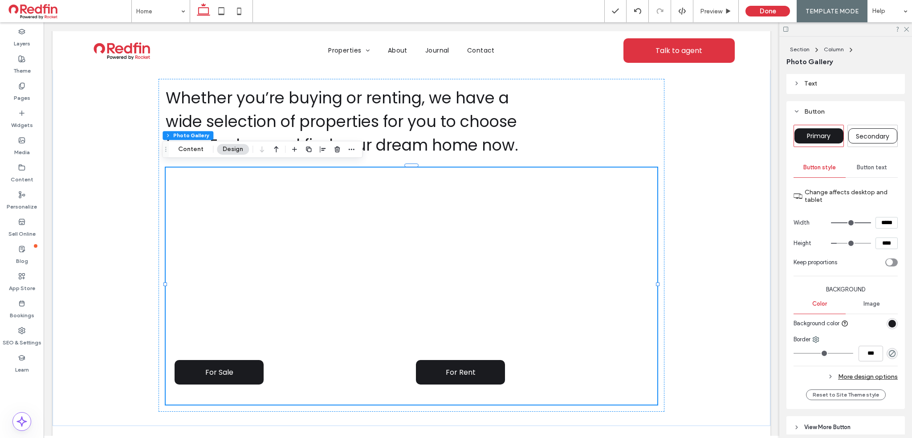
click at [890, 321] on div "rgb(26, 27, 31)" at bounding box center [893, 324] width 8 height 8
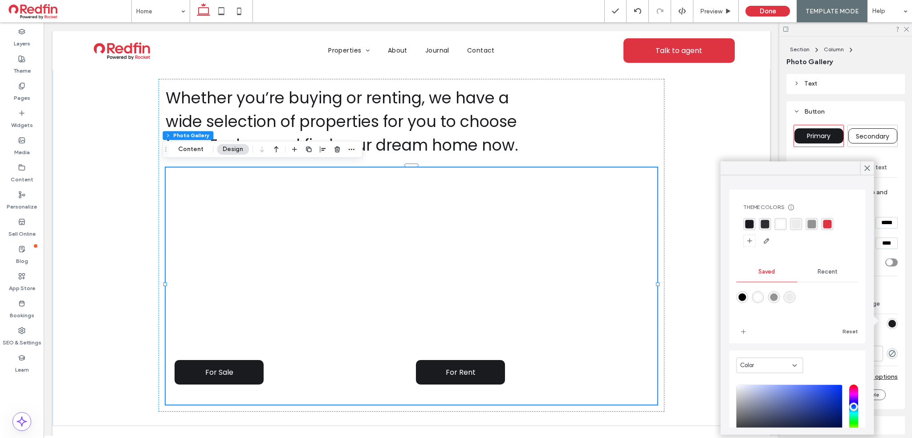
click at [829, 225] on div "rgba(222, 51, 65, 1)" at bounding box center [827, 224] width 8 height 8
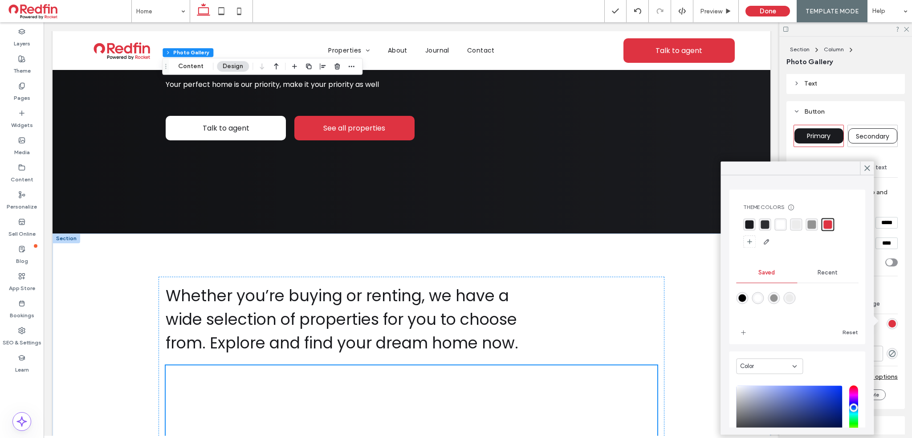
scroll to position [0, 0]
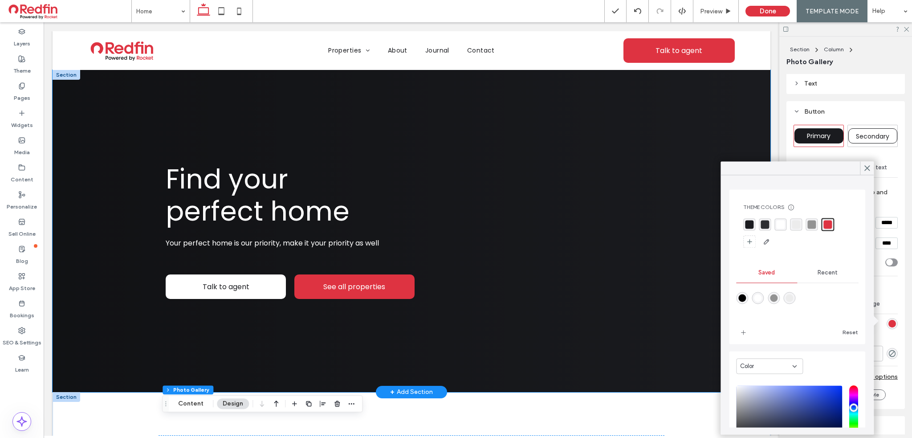
click at [124, 162] on div "Find your perfect home Your perfect home is our priority, make it your priority…" at bounding box center [412, 231] width 718 height 322
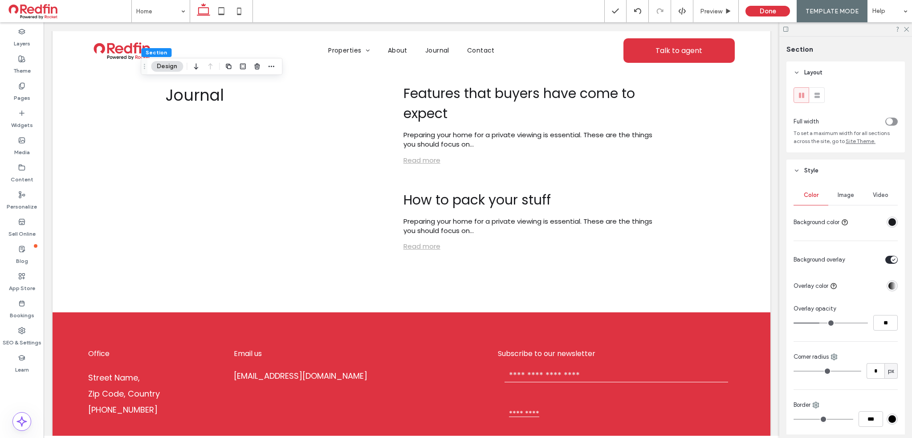
scroll to position [2218, 0]
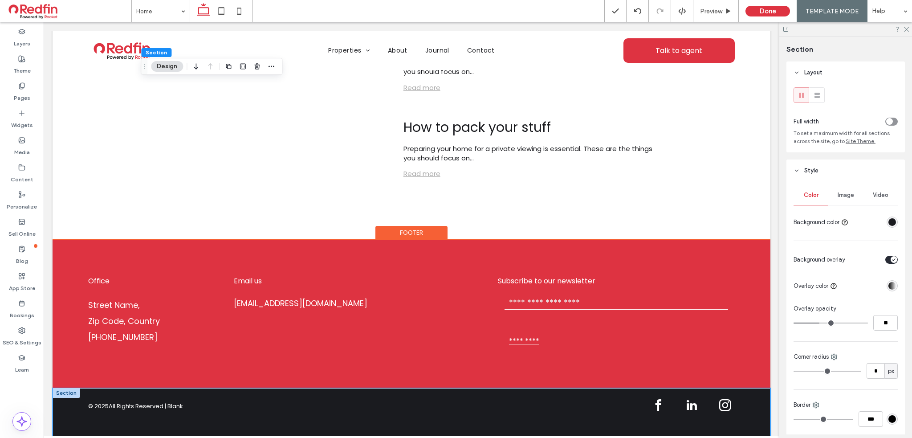
click at [69, 404] on div "© 2025 All Rights Reserved | Blank" at bounding box center [412, 417] width 718 height 58
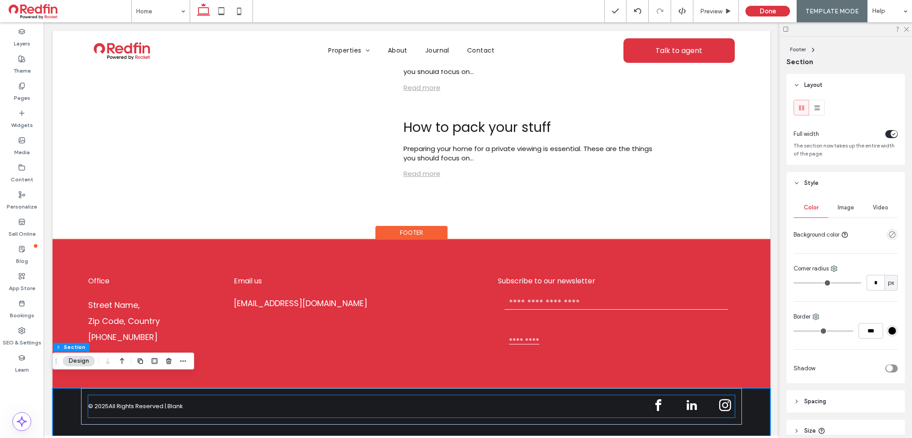
click at [173, 402] on p "All Rights Reserved | Blank" at bounding box center [146, 406] width 74 height 9
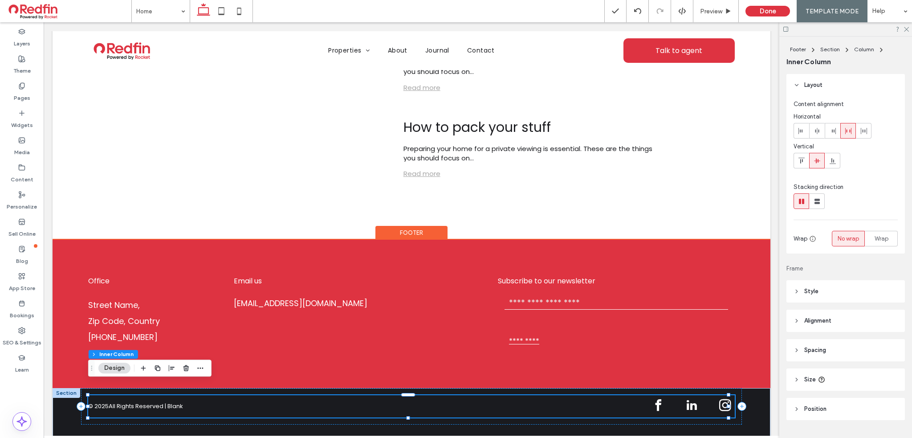
click at [176, 402] on p "All Rights Reserved | Blank" at bounding box center [146, 406] width 74 height 9
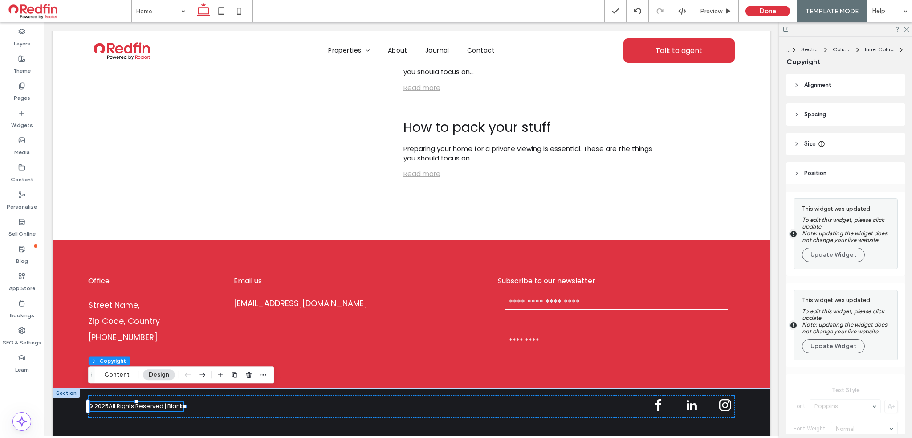
click at [122, 381] on div "Footer Section Column Inner Column Copyright Content Design" at bounding box center [181, 374] width 186 height 17
click at [107, 377] on button "Content" at bounding box center [116, 374] width 37 height 11
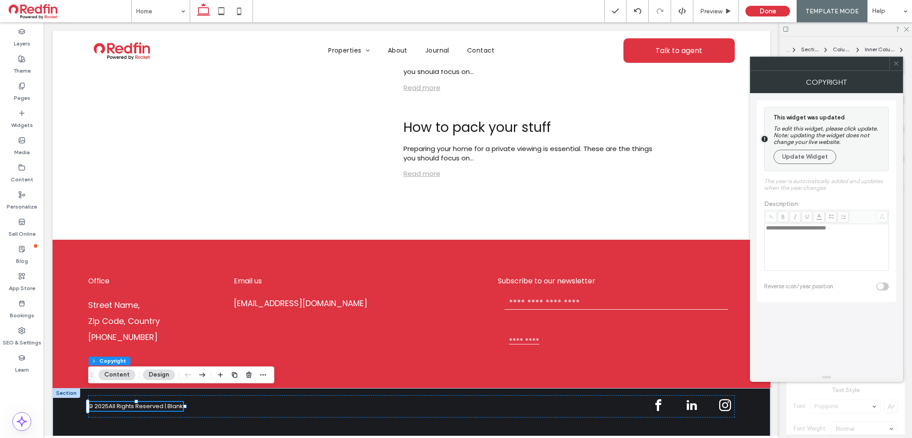
click at [166, 379] on button "Design" at bounding box center [159, 374] width 32 height 11
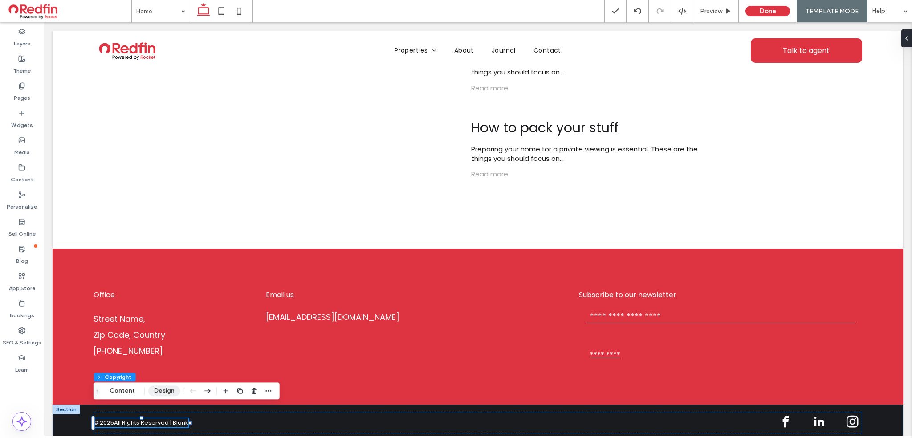
click at [165, 391] on button "Design" at bounding box center [164, 390] width 32 height 11
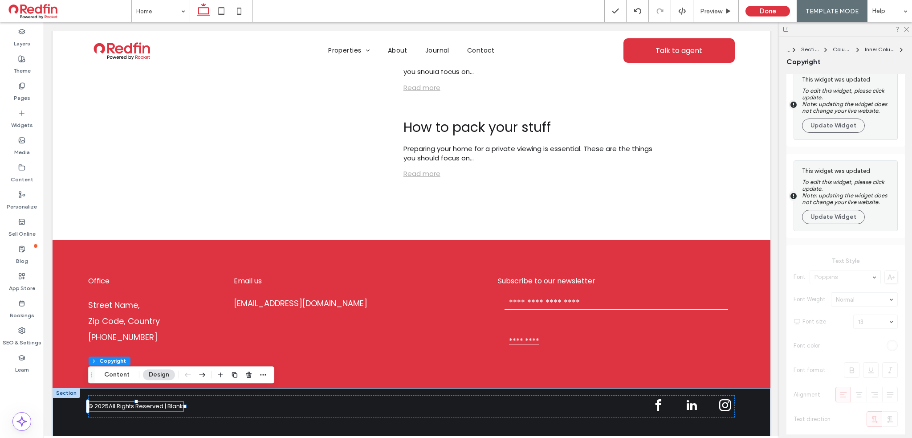
scroll to position [169, 0]
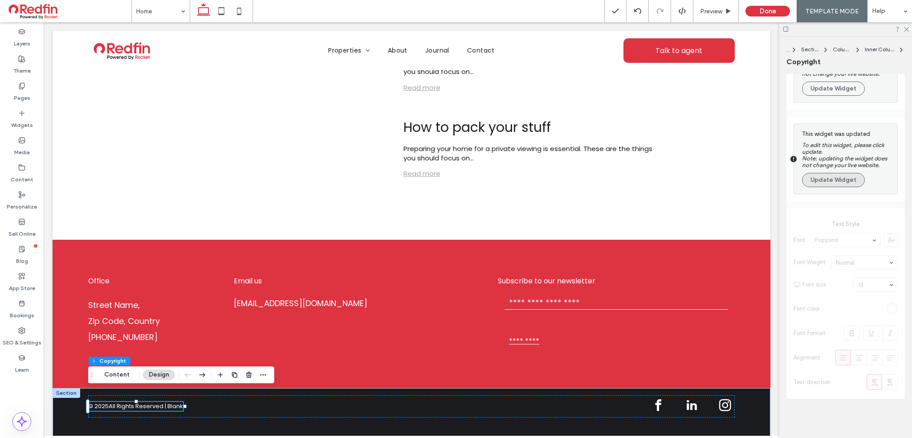
click at [843, 185] on button "Update Widget" at bounding box center [833, 180] width 63 height 14
click at [844, 179] on button "Update Widget" at bounding box center [833, 175] width 63 height 14
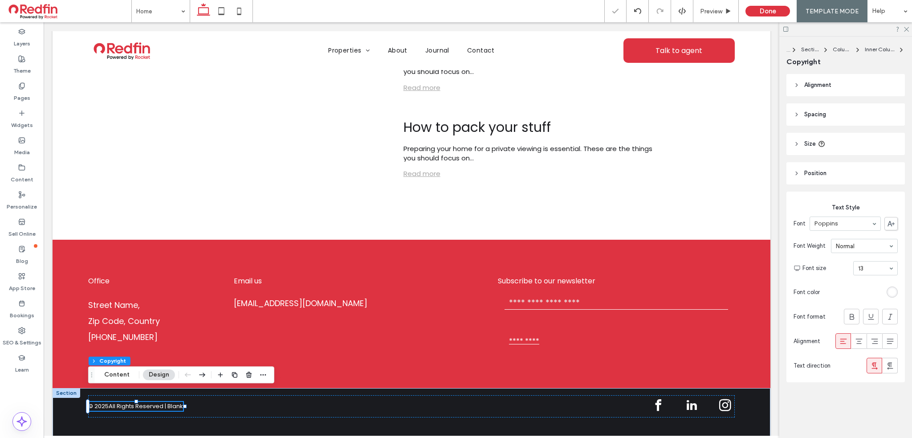
scroll to position [0, 0]
click at [891, 294] on div "rgb(255, 255, 255)" at bounding box center [893, 292] width 8 height 8
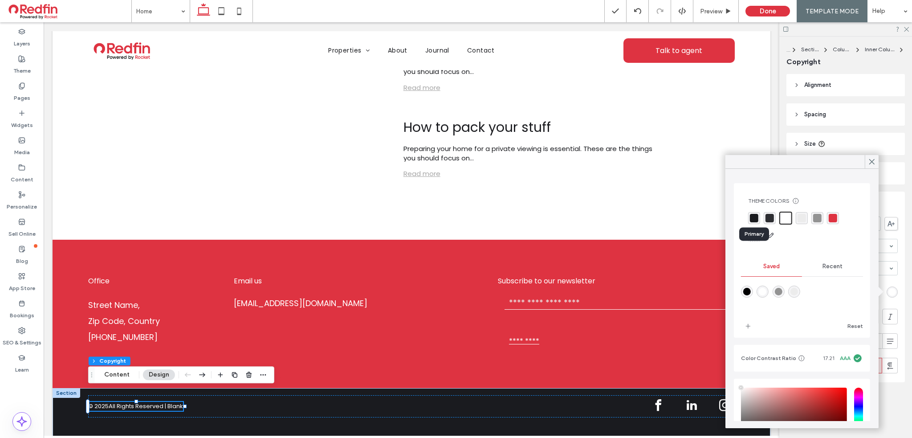
click at [754, 218] on div "rgba(26, 27, 31, 1)" at bounding box center [754, 218] width 8 height 8
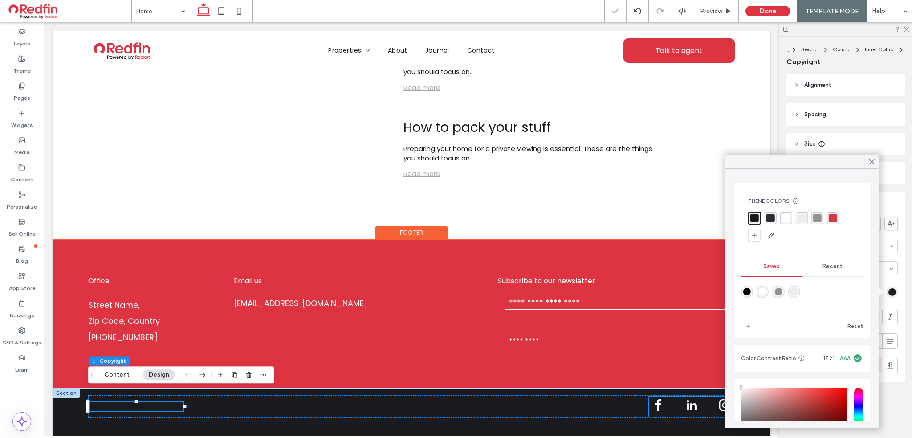
click at [654, 396] on span "facebook" at bounding box center [658, 405] width 18 height 18
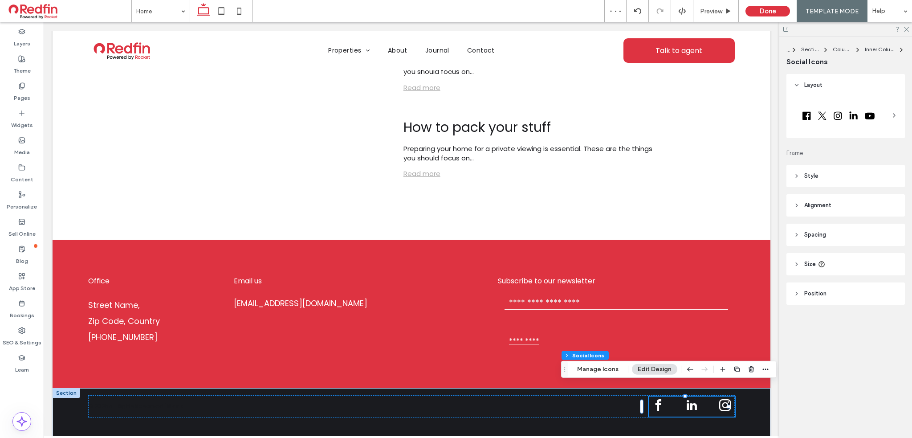
click at [819, 172] on header "Style" at bounding box center [846, 176] width 118 height 22
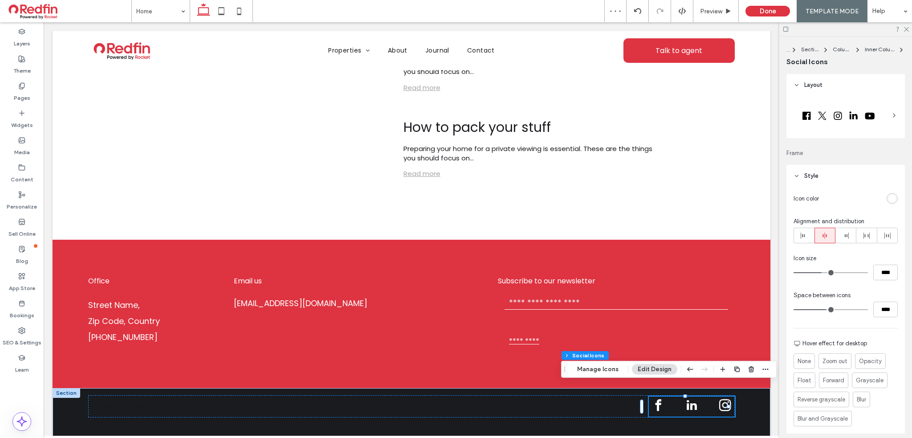
click at [890, 196] on div "rgb(255, 255, 255)" at bounding box center [893, 199] width 8 height 8
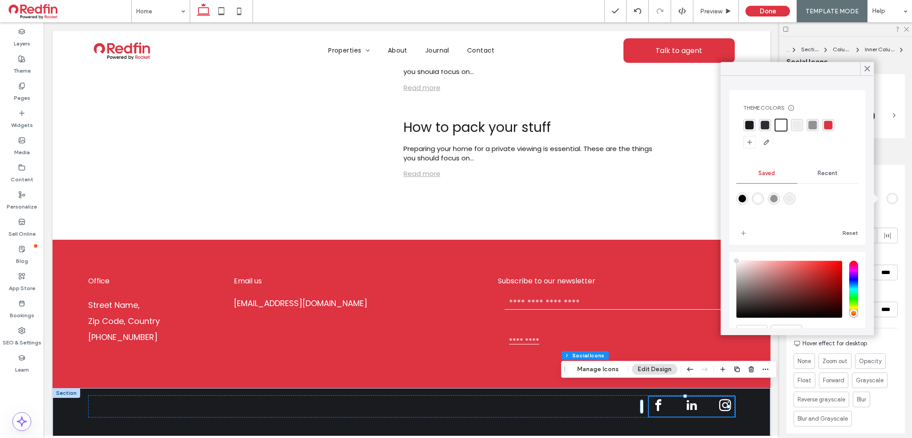
click at [747, 126] on div "rgba(26, 27, 31, 1)" at bounding box center [749, 125] width 8 height 8
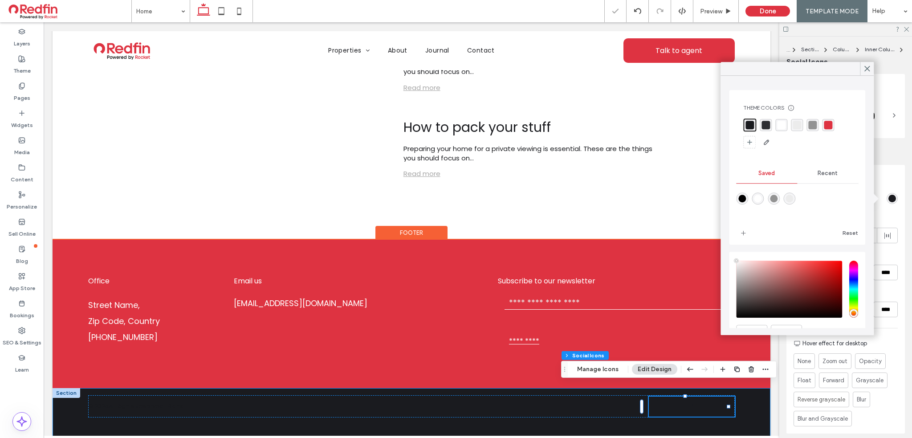
click at [62, 395] on div "© 2025 All Rights Reserved | Blank" at bounding box center [412, 417] width 718 height 58
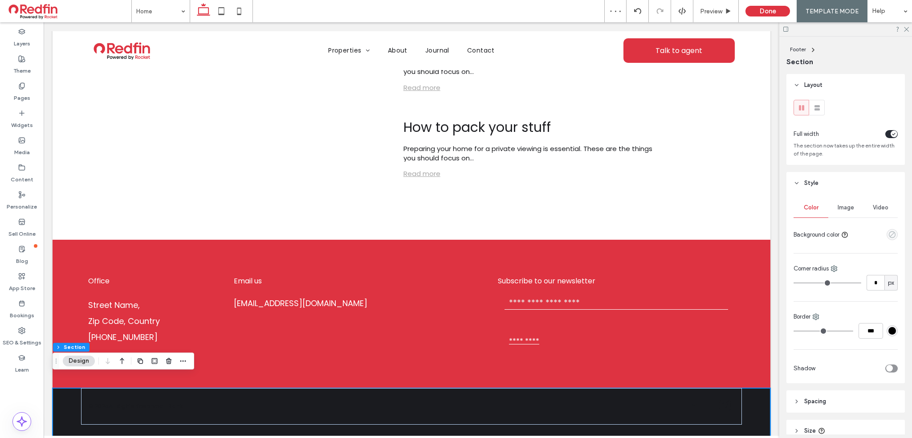
click at [891, 233] on icon "empty color" at bounding box center [893, 235] width 8 height 8
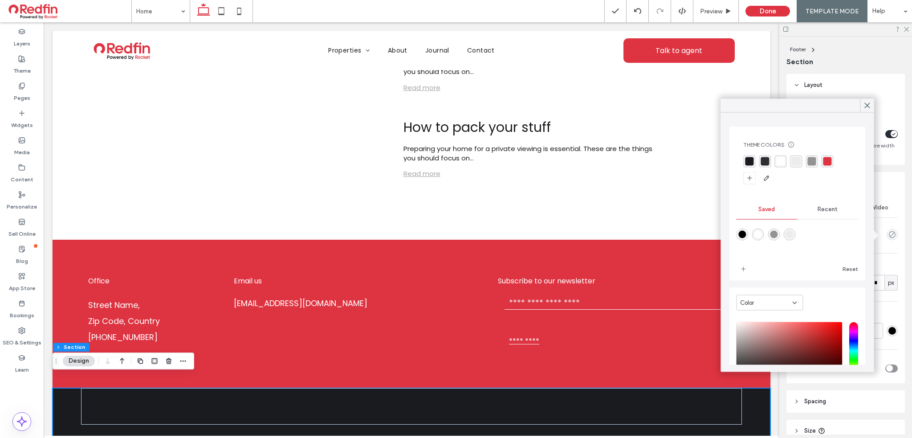
click at [760, 233] on div "rgba(255,255,255,1)" at bounding box center [758, 235] width 8 height 8
type input "*******"
type input "***"
type input "****"
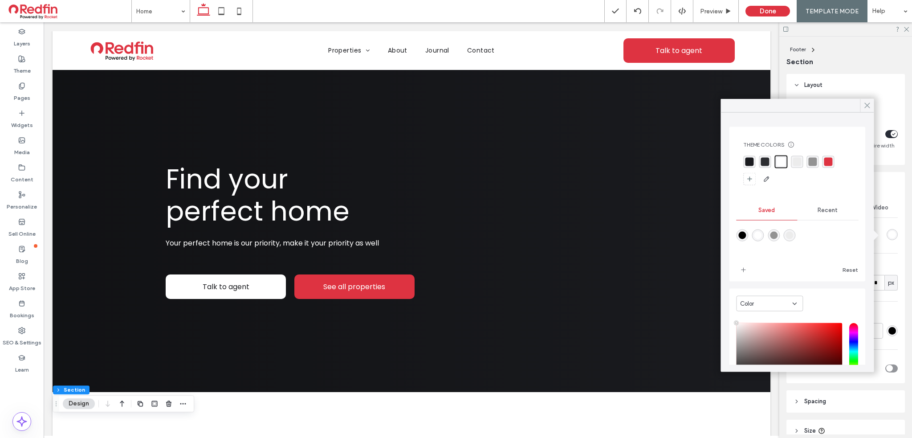
click at [867, 104] on icon at bounding box center [867, 106] width 8 height 8
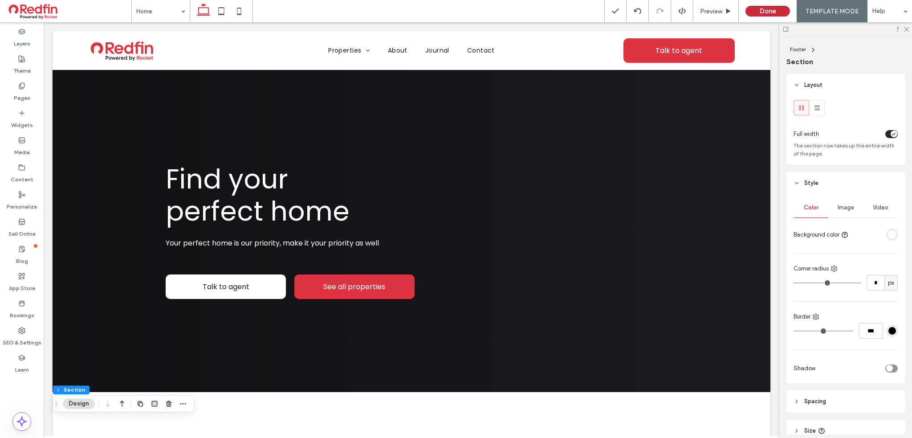
click at [786, 10] on button "Done" at bounding box center [768, 11] width 45 height 11
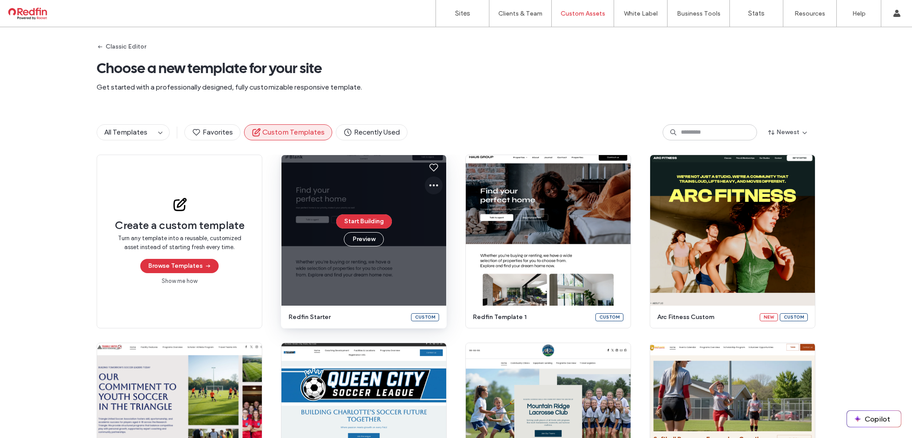
click at [429, 186] on icon at bounding box center [433, 185] width 11 height 11
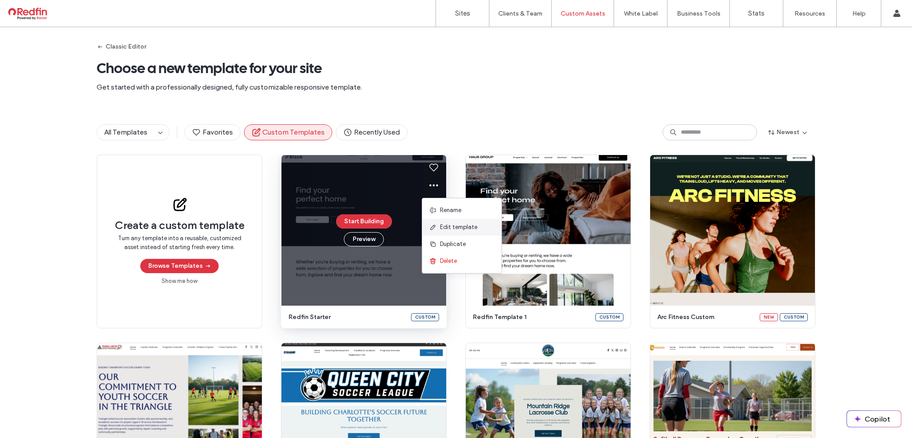
click at [451, 228] on span "Edit template" at bounding box center [458, 227] width 37 height 9
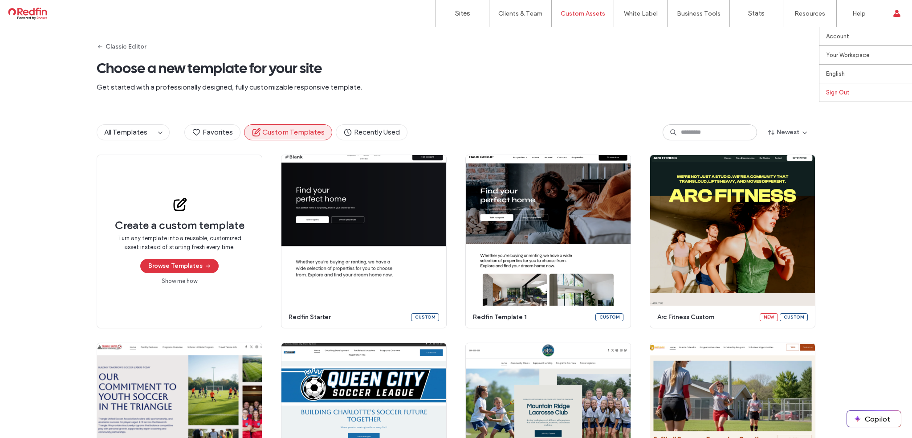
click at [842, 94] on label "Sign Out" at bounding box center [838, 92] width 24 height 7
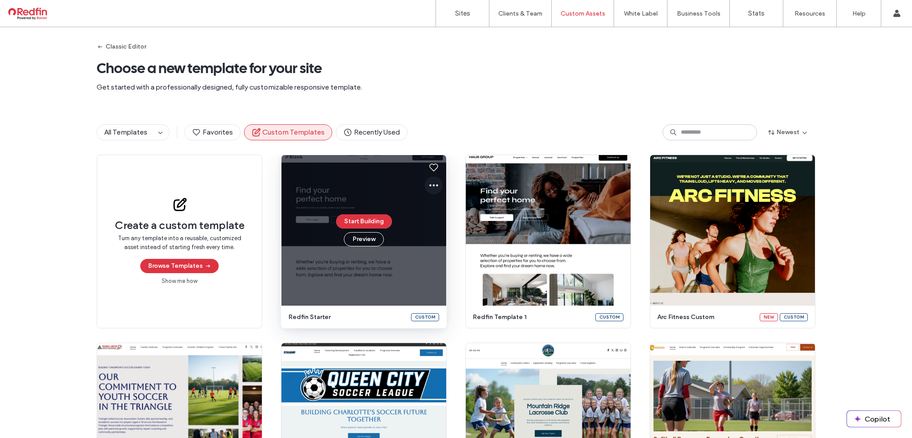
click at [432, 187] on icon at bounding box center [433, 185] width 11 height 11
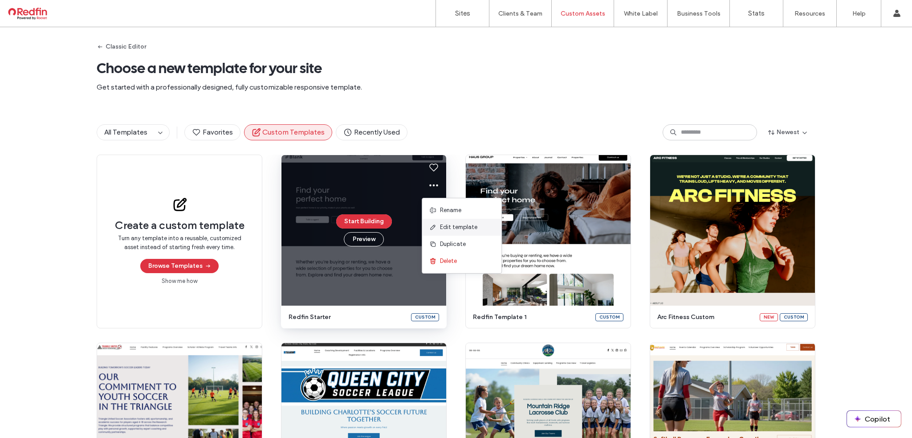
click at [445, 229] on span "Edit template" at bounding box center [458, 227] width 37 height 9
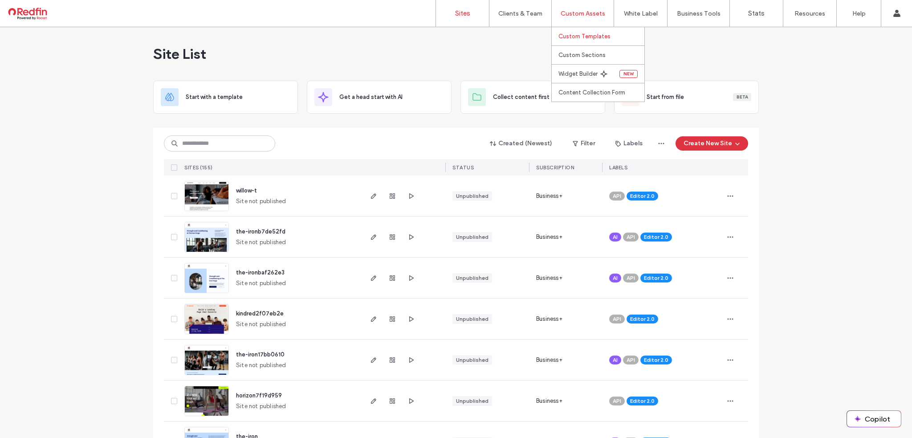
click at [583, 39] on label "Custom Templates" at bounding box center [584, 36] width 52 height 7
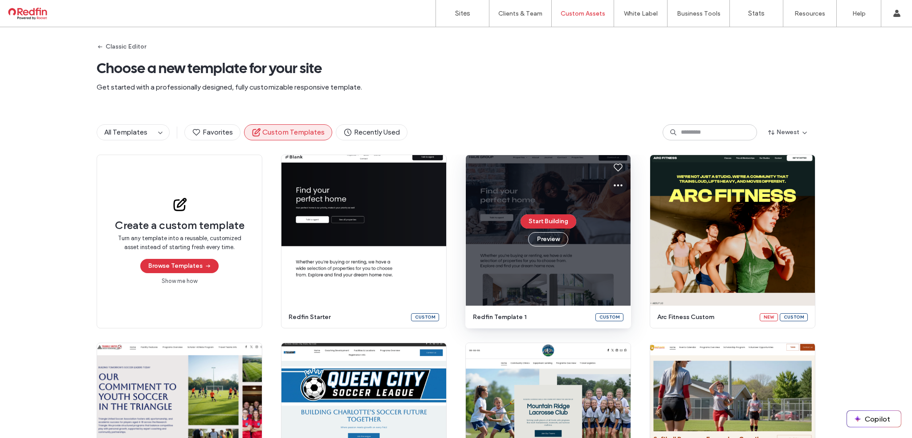
click at [615, 185] on use at bounding box center [618, 185] width 9 height 2
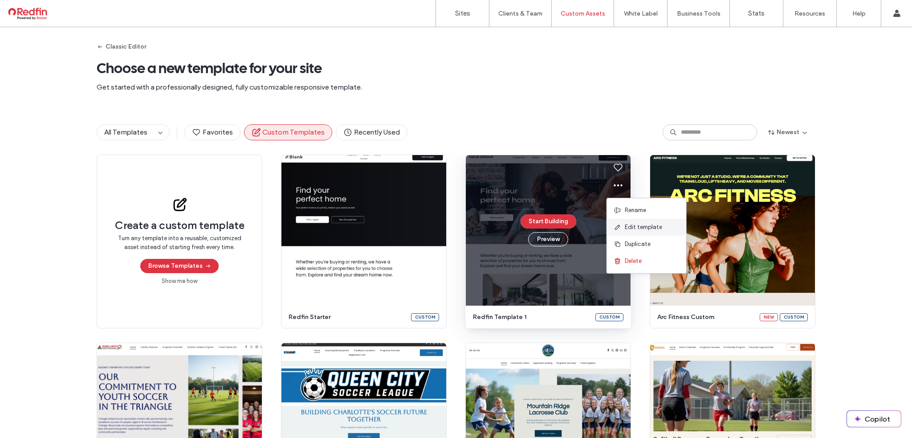
click at [625, 229] on span "Edit template" at bounding box center [643, 227] width 37 height 9
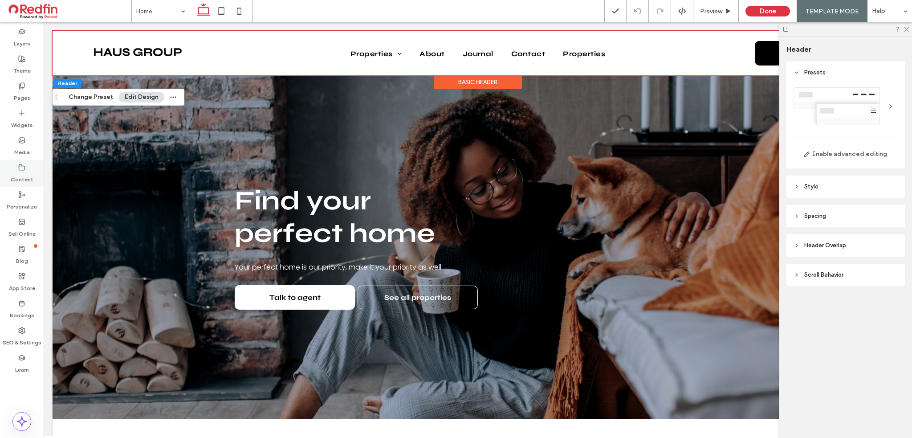
click at [22, 169] on icon at bounding box center [21, 167] width 7 height 7
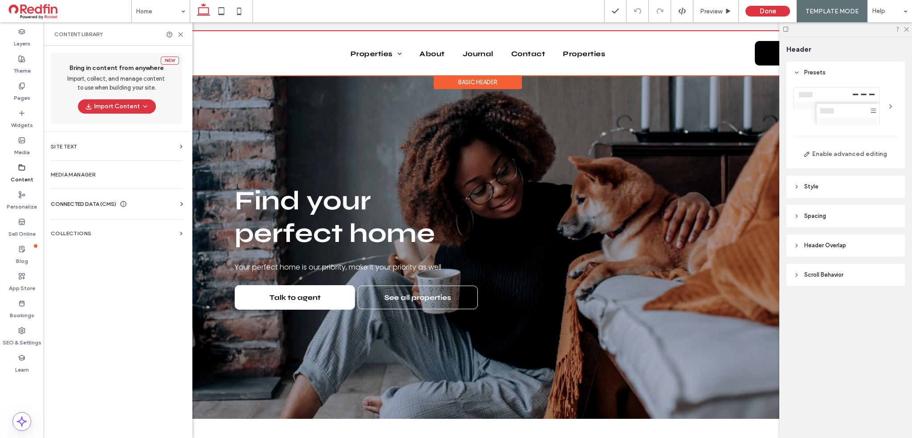
click at [70, 202] on span "CONNECTED DATA (CMS)" at bounding box center [83, 204] width 65 height 9
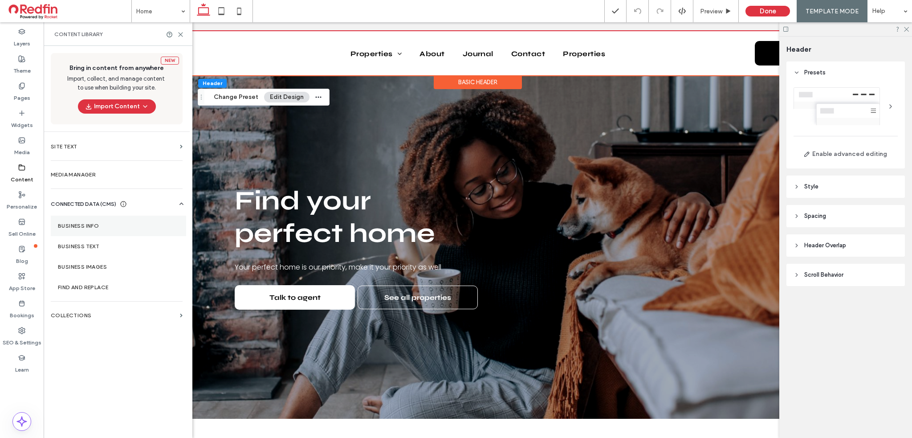
click at [94, 228] on label "Business Info" at bounding box center [118, 226] width 121 height 6
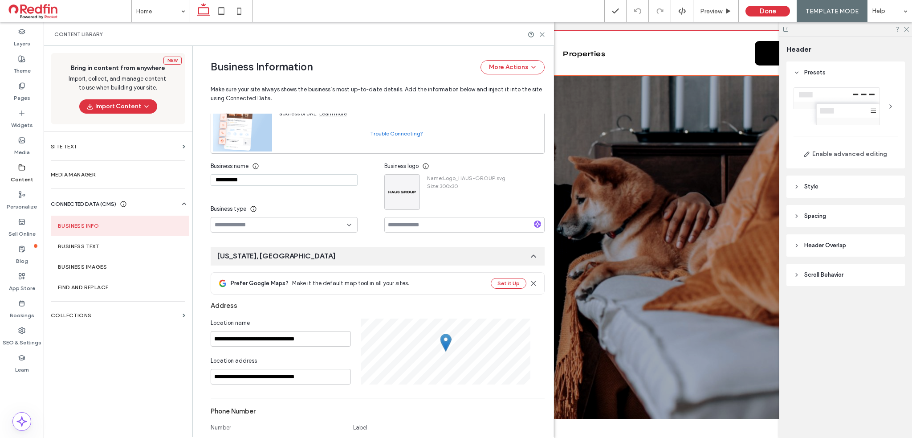
scroll to position [77, 0]
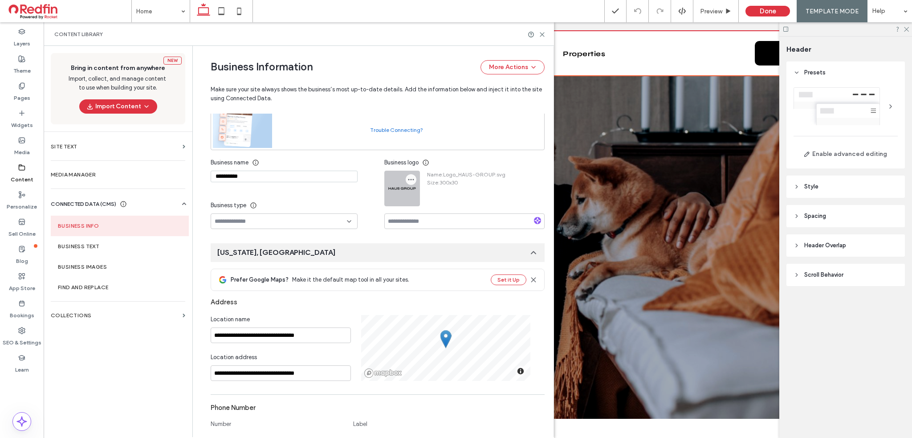
click at [408, 179] on icon "button" at bounding box center [411, 179] width 7 height 7
click at [427, 201] on span "Replace Image" at bounding box center [441, 200] width 40 height 9
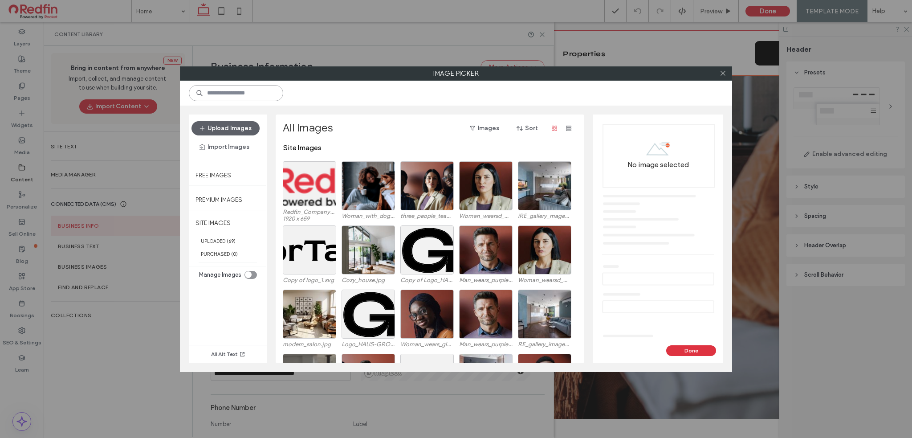
click at [237, 89] on input at bounding box center [236, 93] width 94 height 16
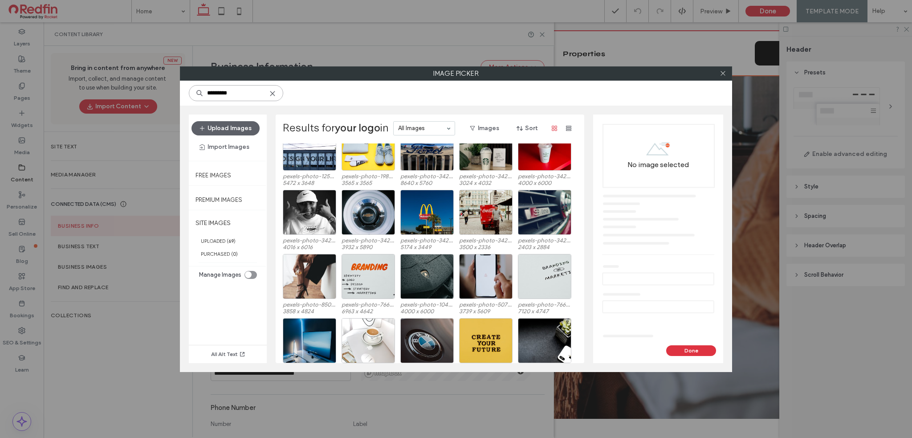
scroll to position [0, 0]
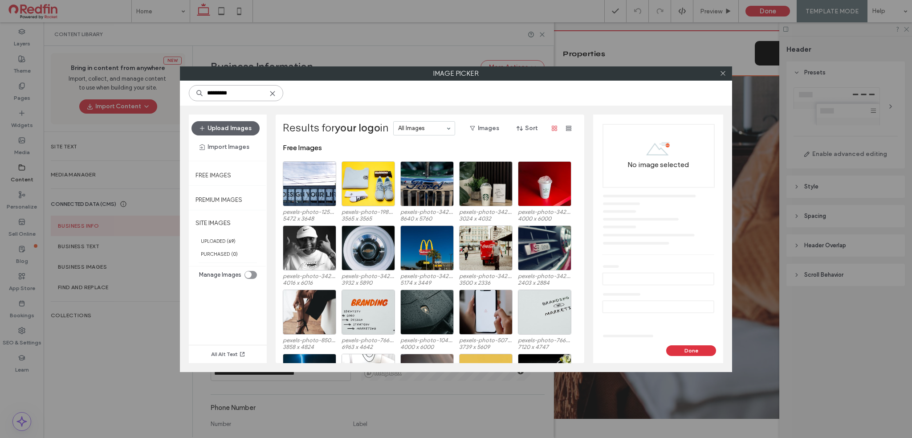
type input "*********"
click at [217, 314] on div "All Alt Text" at bounding box center [228, 322] width 78 height 82
click at [274, 92] on use at bounding box center [272, 93] width 4 height 4
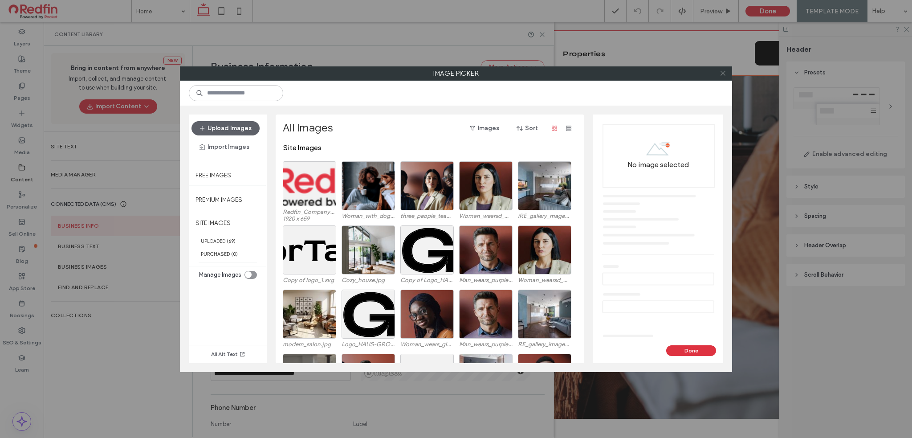
click at [723, 74] on icon at bounding box center [723, 73] width 7 height 7
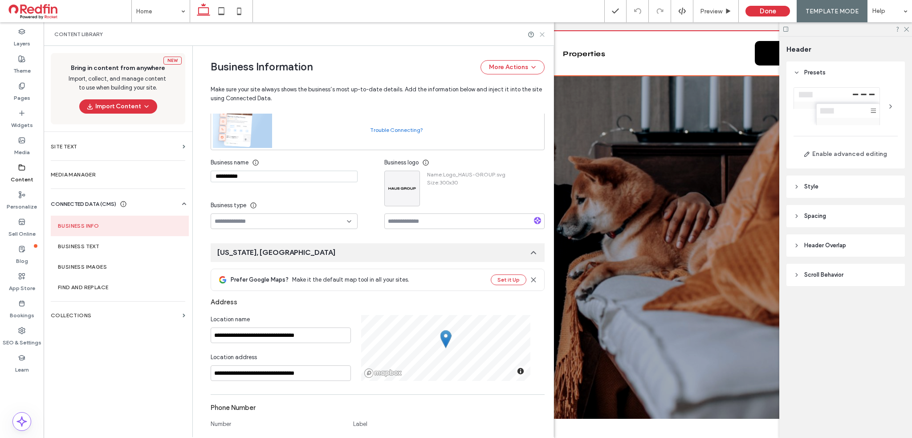
click at [542, 34] on use at bounding box center [542, 35] width 4 height 4
